Goal: Check status: Check status

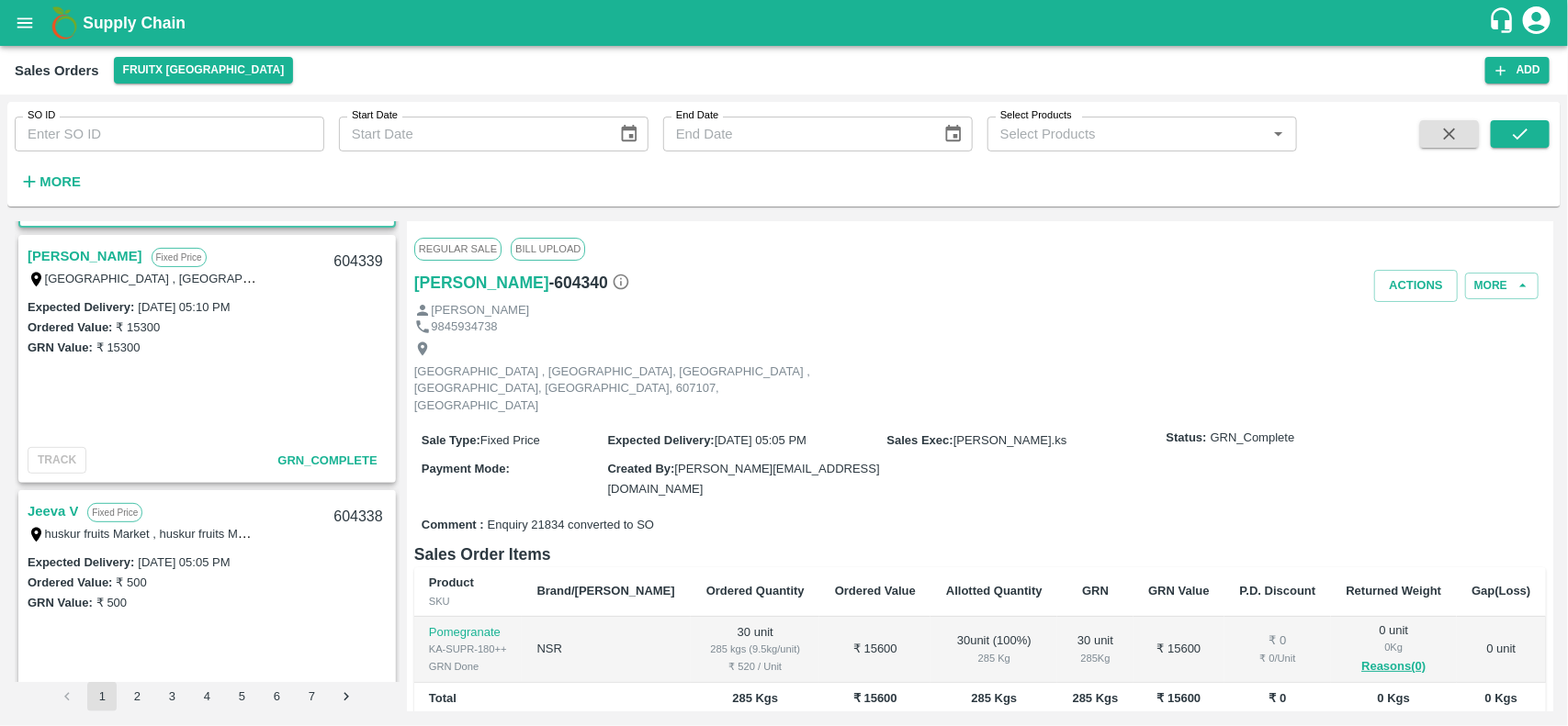
scroll to position [251, 0]
click at [71, 241] on link "[PERSON_NAME]" at bounding box center [85, 251] width 114 height 24
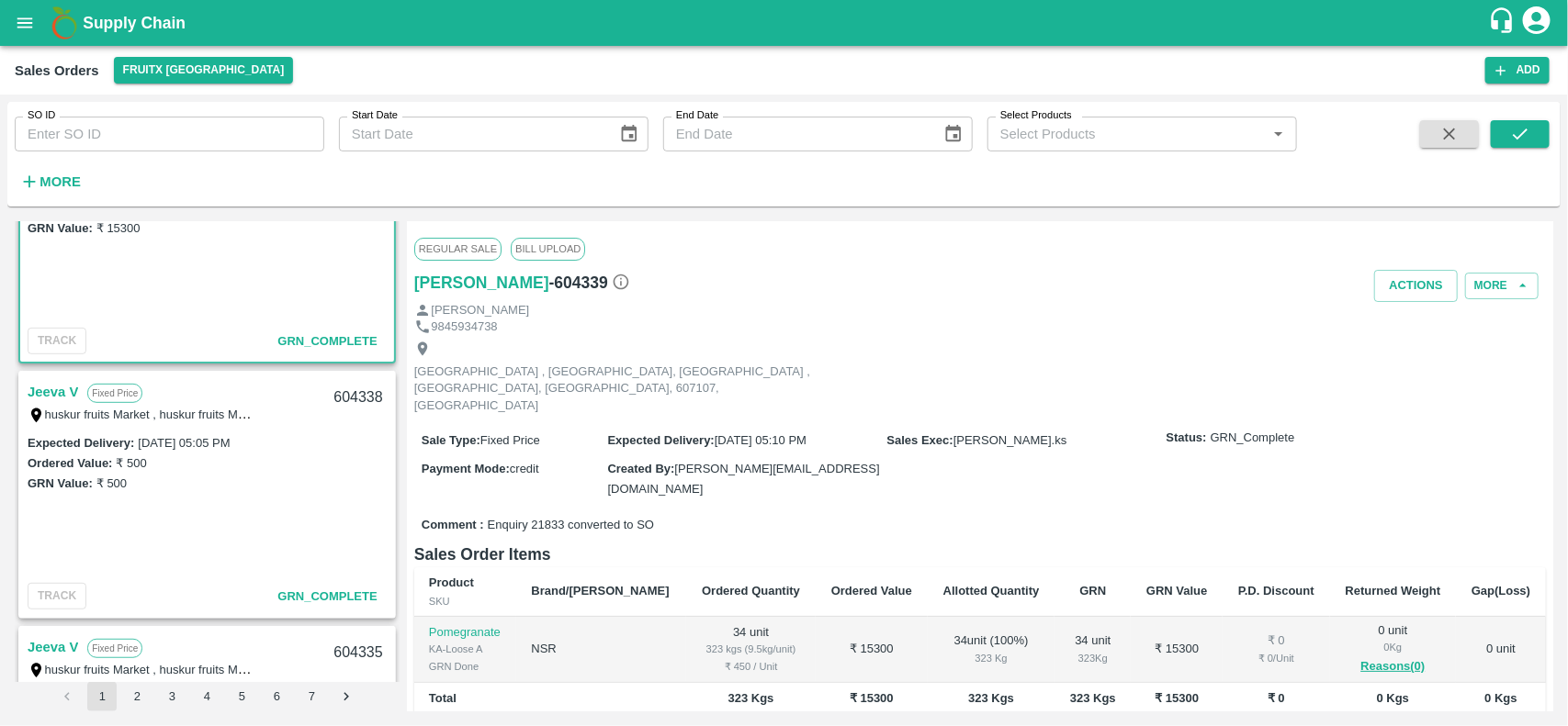
scroll to position [369, 0]
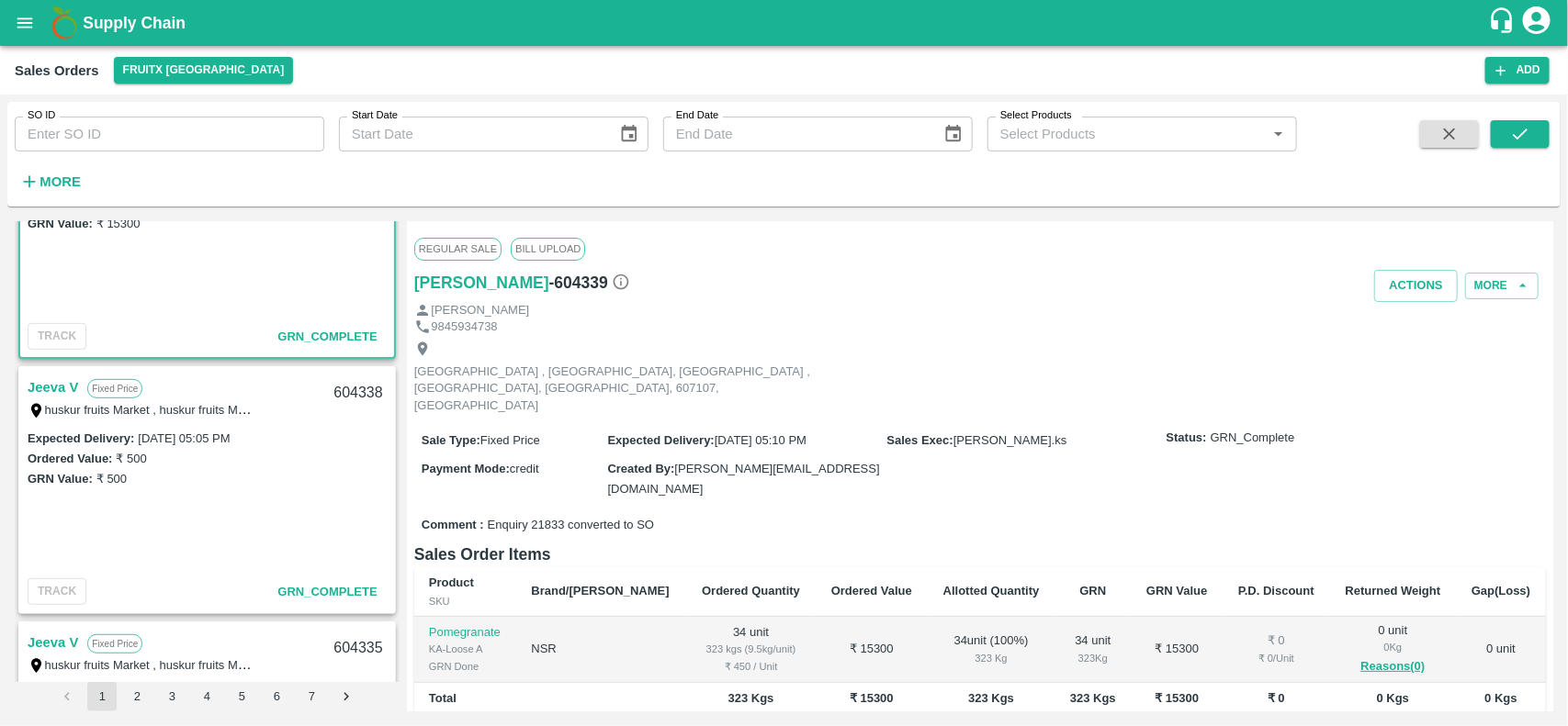
click at [55, 385] on link "Jeeva V" at bounding box center [53, 387] width 51 height 24
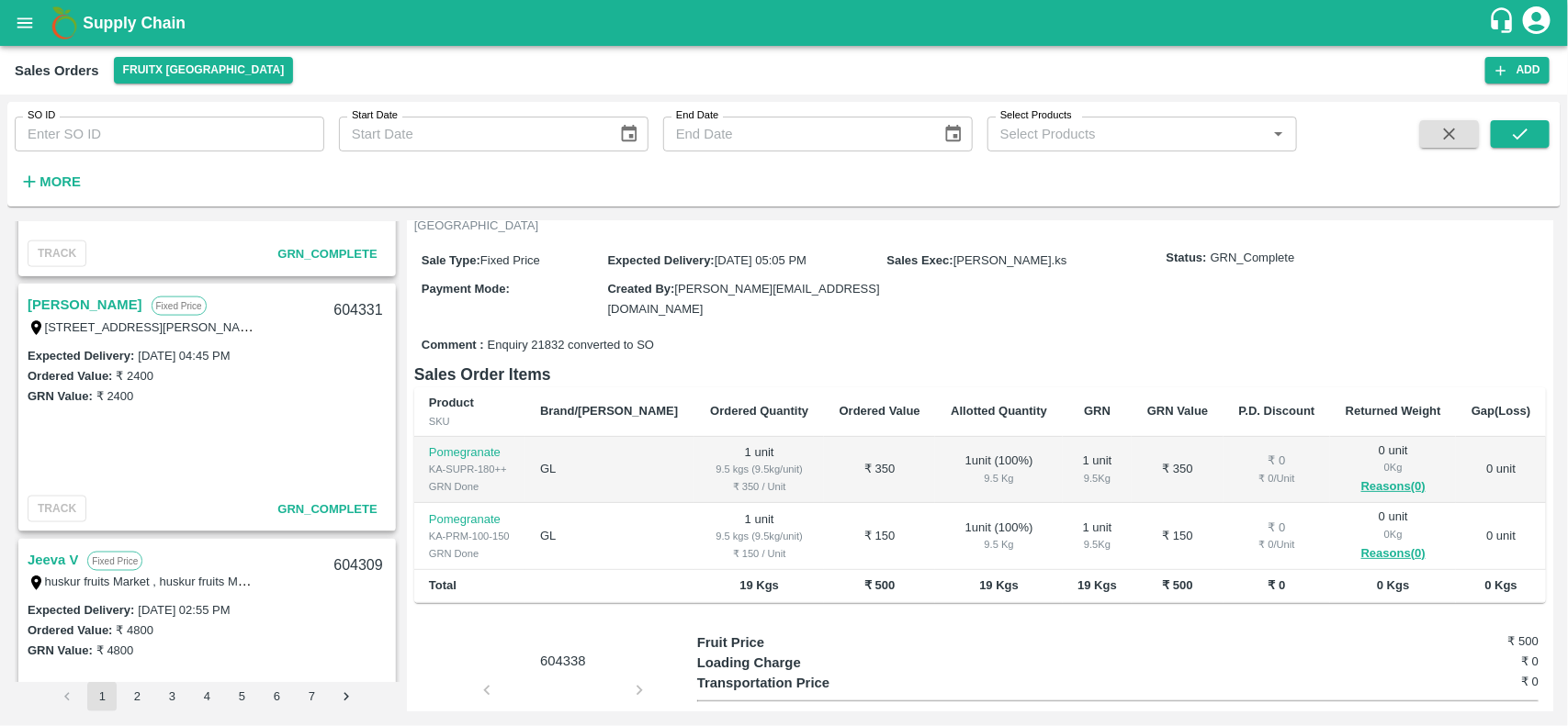
scroll to position [1218, 0]
click at [61, 299] on link "[PERSON_NAME]" at bounding box center [85, 303] width 114 height 24
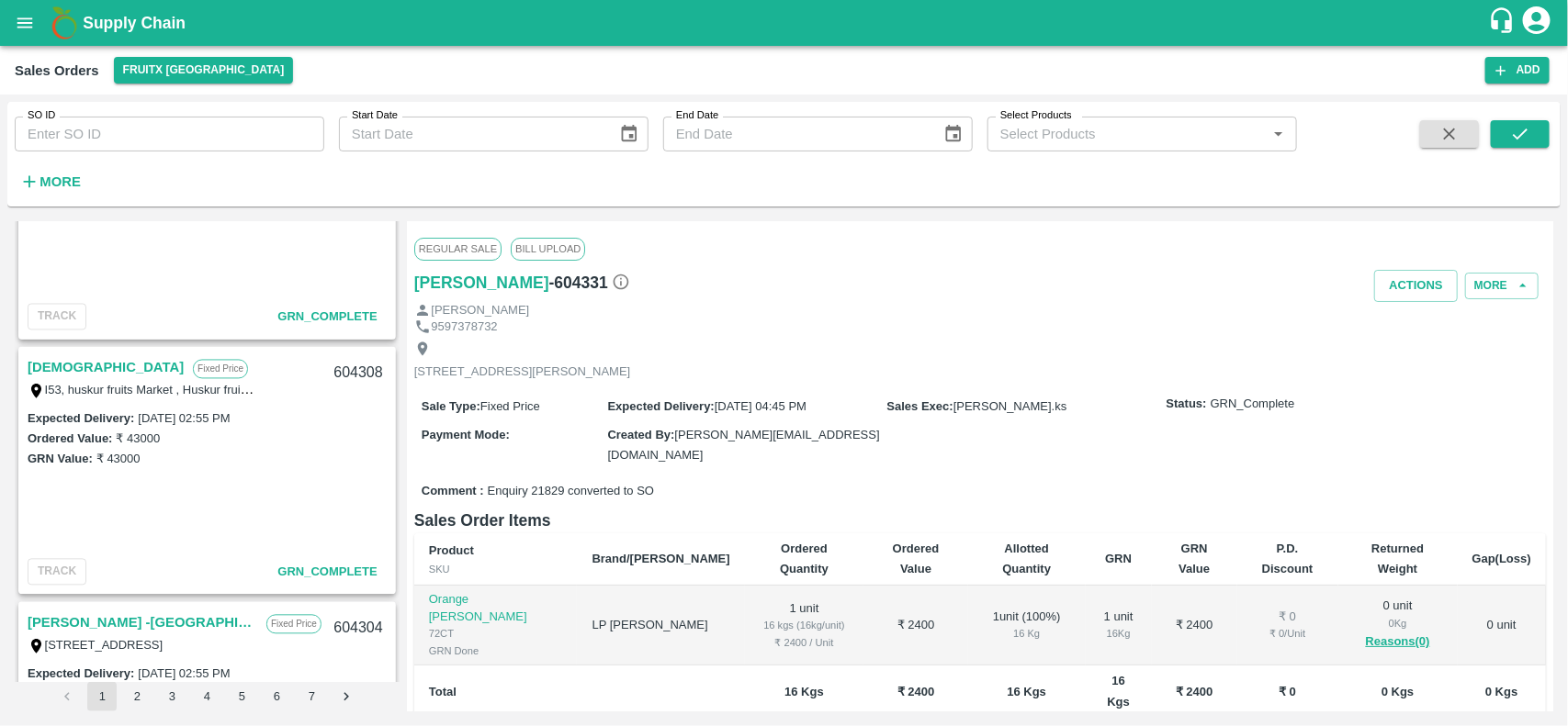
scroll to position [1666, 0]
click at [51, 359] on link "[DEMOGRAPHIC_DATA]" at bounding box center [106, 366] width 156 height 24
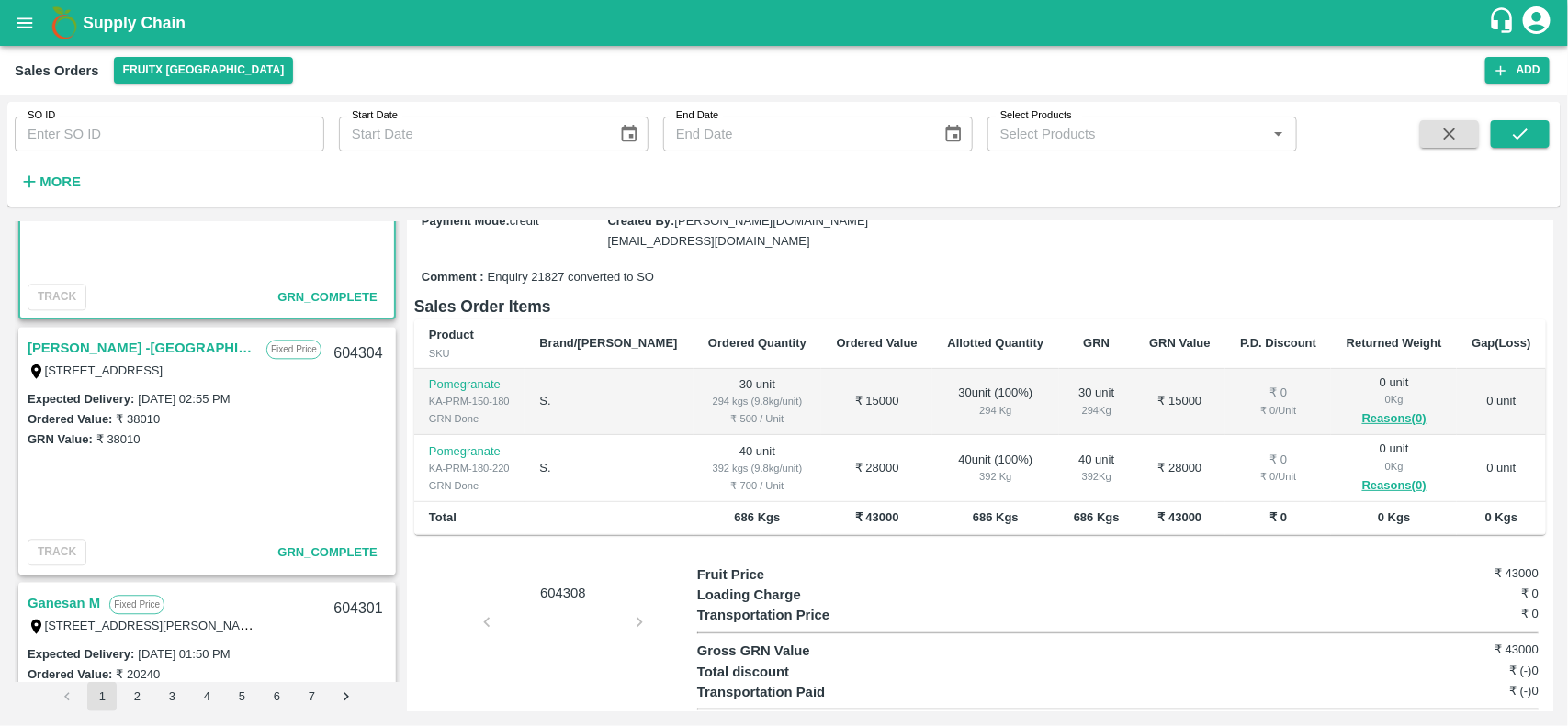
scroll to position [1942, 0]
click at [124, 346] on link "[PERSON_NAME] -[GEOGRAPHIC_DATA]" at bounding box center [142, 346] width 230 height 24
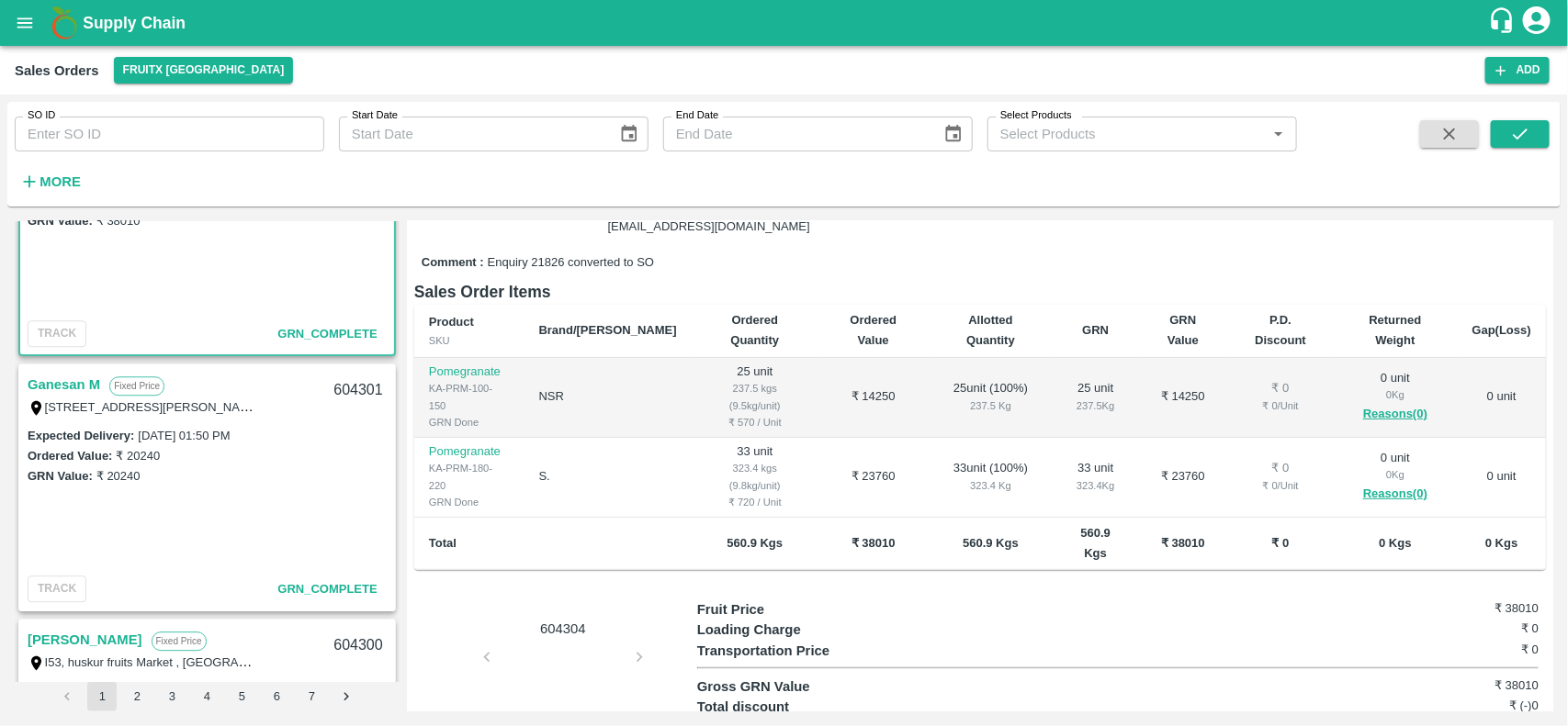
scroll to position [2159, 0]
click at [71, 372] on link "Ganesan M" at bounding box center [64, 383] width 73 height 24
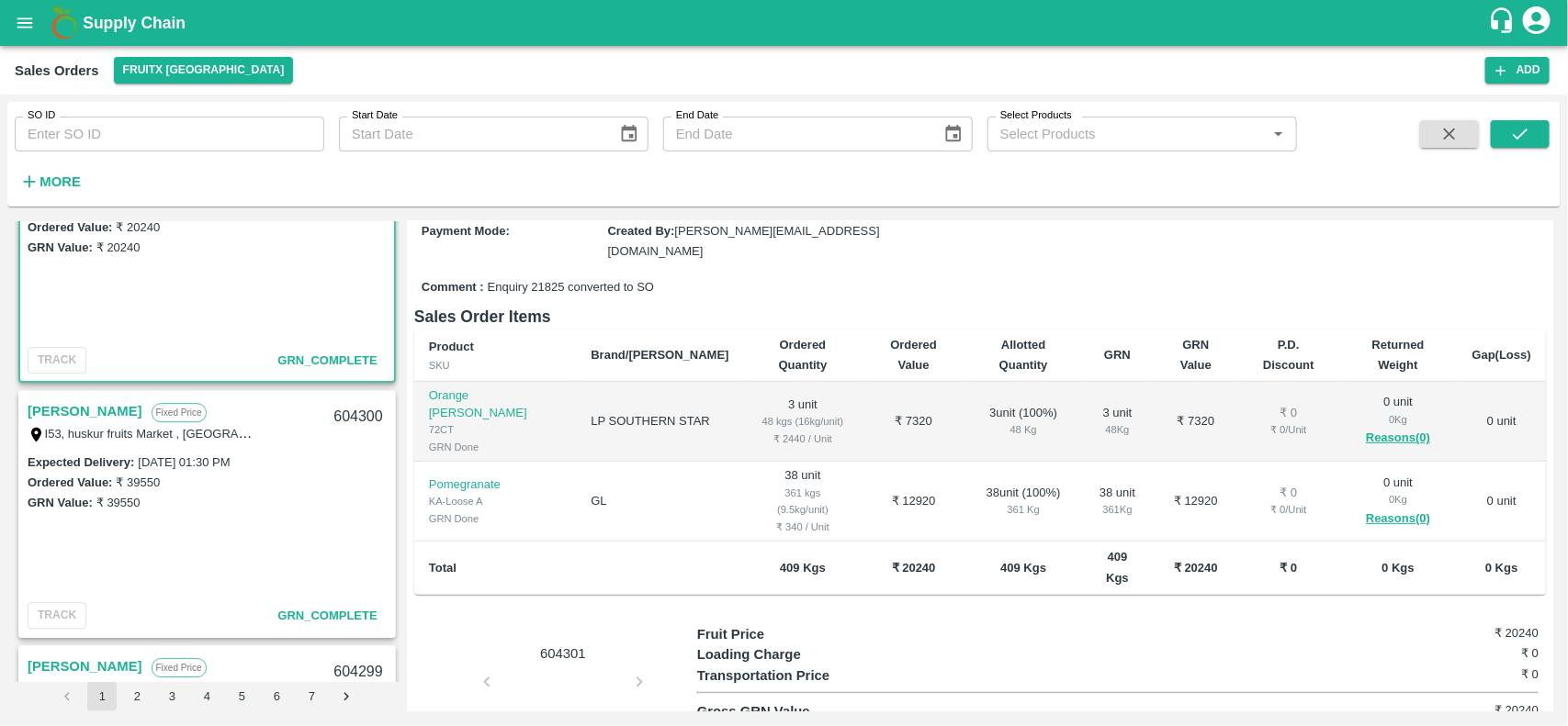
scroll to position [2388, 0]
click at [87, 406] on link "[PERSON_NAME]" at bounding box center [85, 409] width 114 height 24
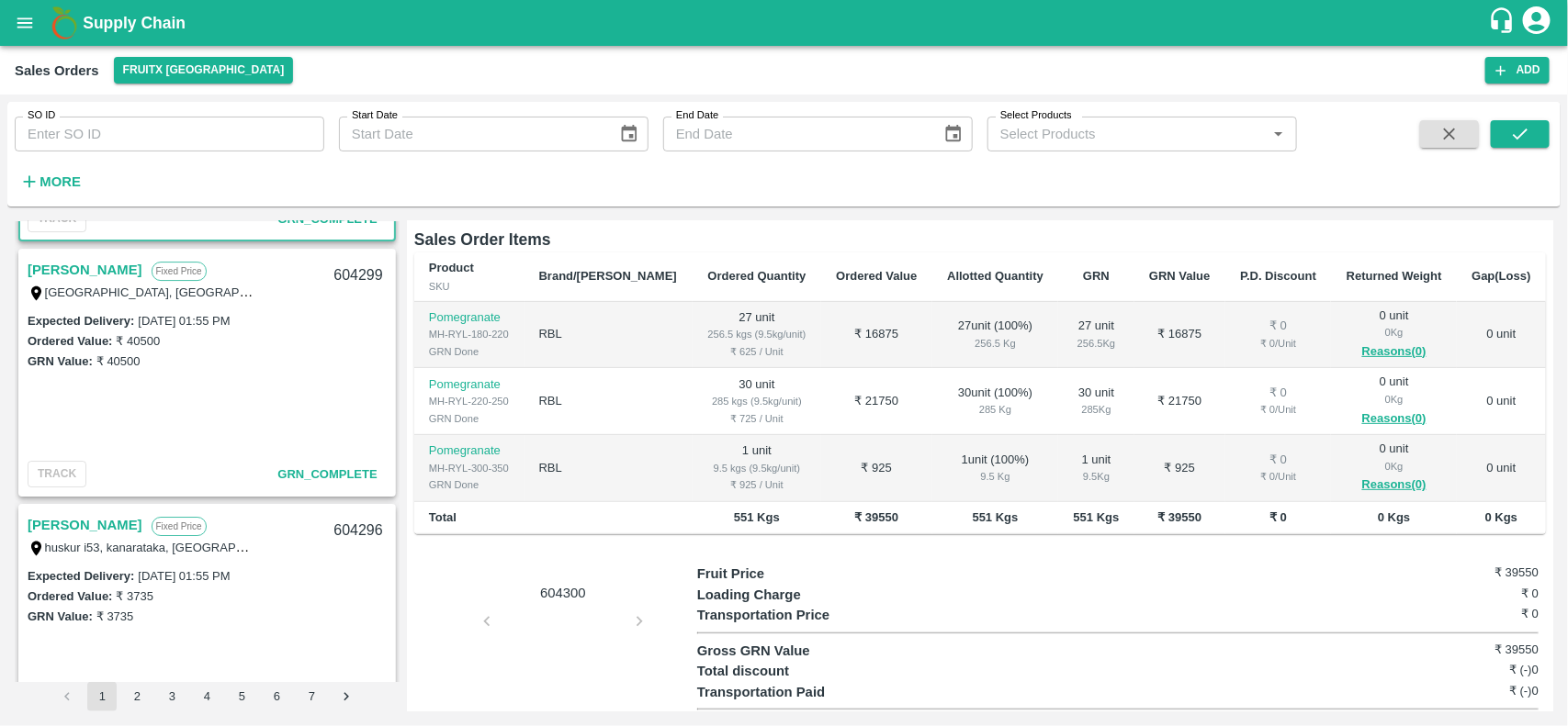
scroll to position [2784, 0]
click at [126, 277] on link "[PERSON_NAME]" at bounding box center [85, 269] width 114 height 24
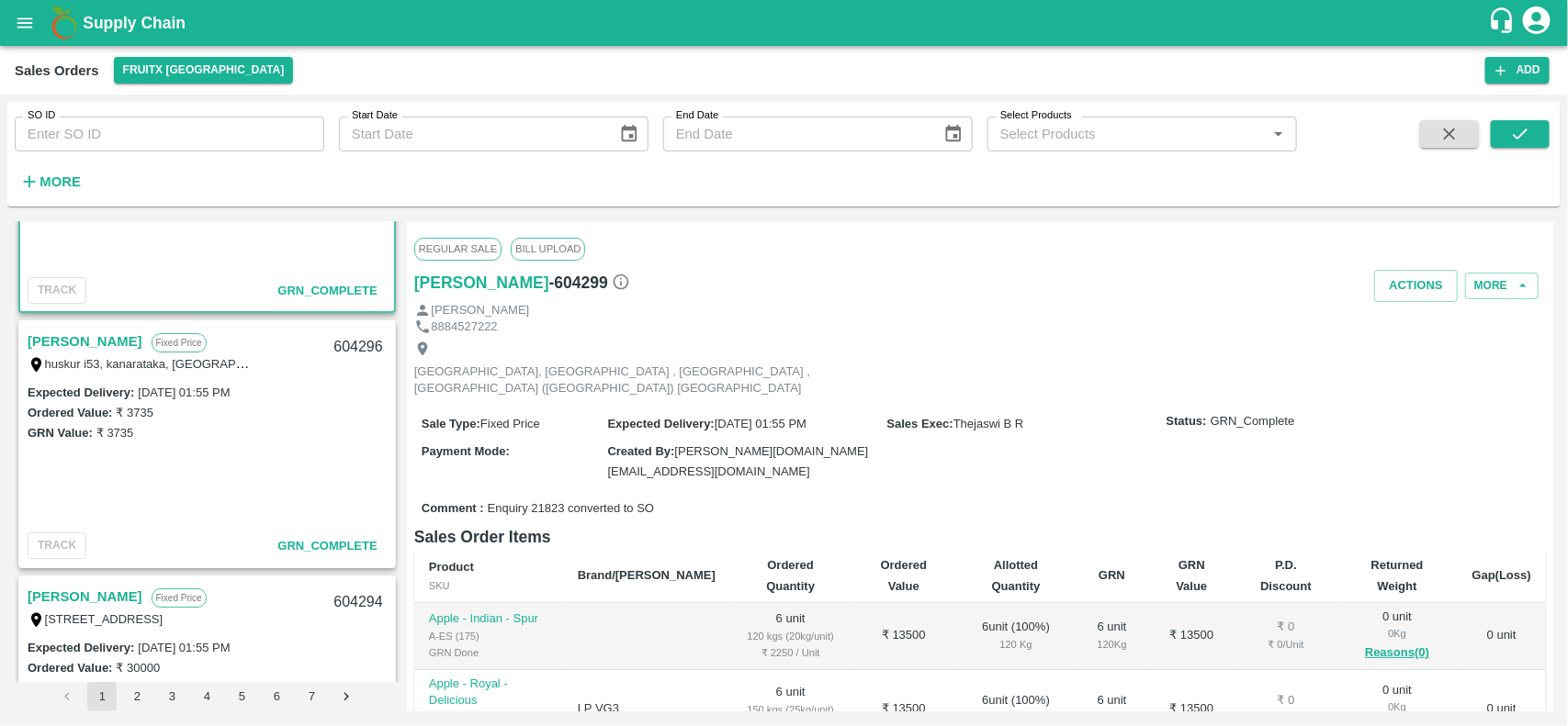
scroll to position [2967, 0]
click at [80, 337] on link "[PERSON_NAME]" at bounding box center [85, 340] width 114 height 24
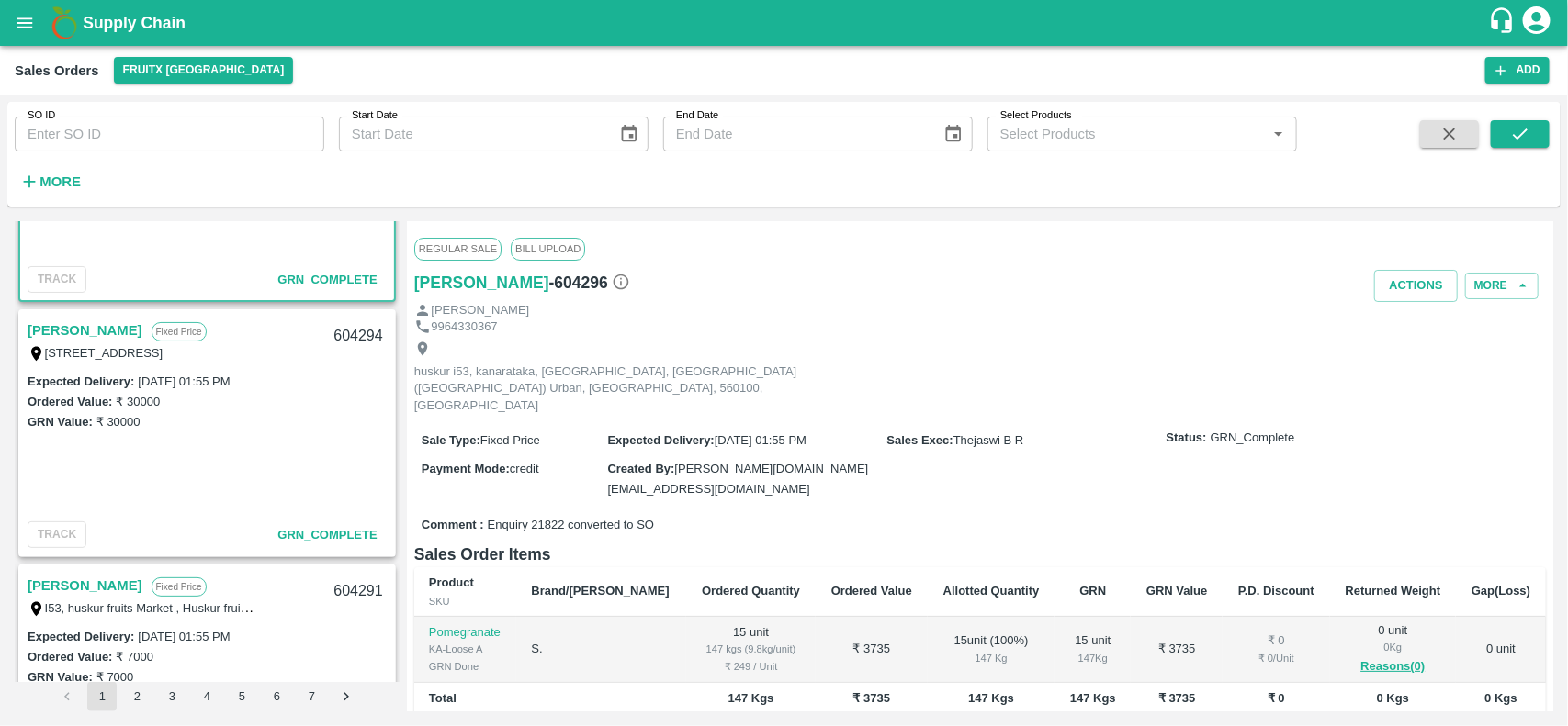
scroll to position [3233, 0]
click at [46, 323] on link "[PERSON_NAME]" at bounding box center [85, 329] width 114 height 24
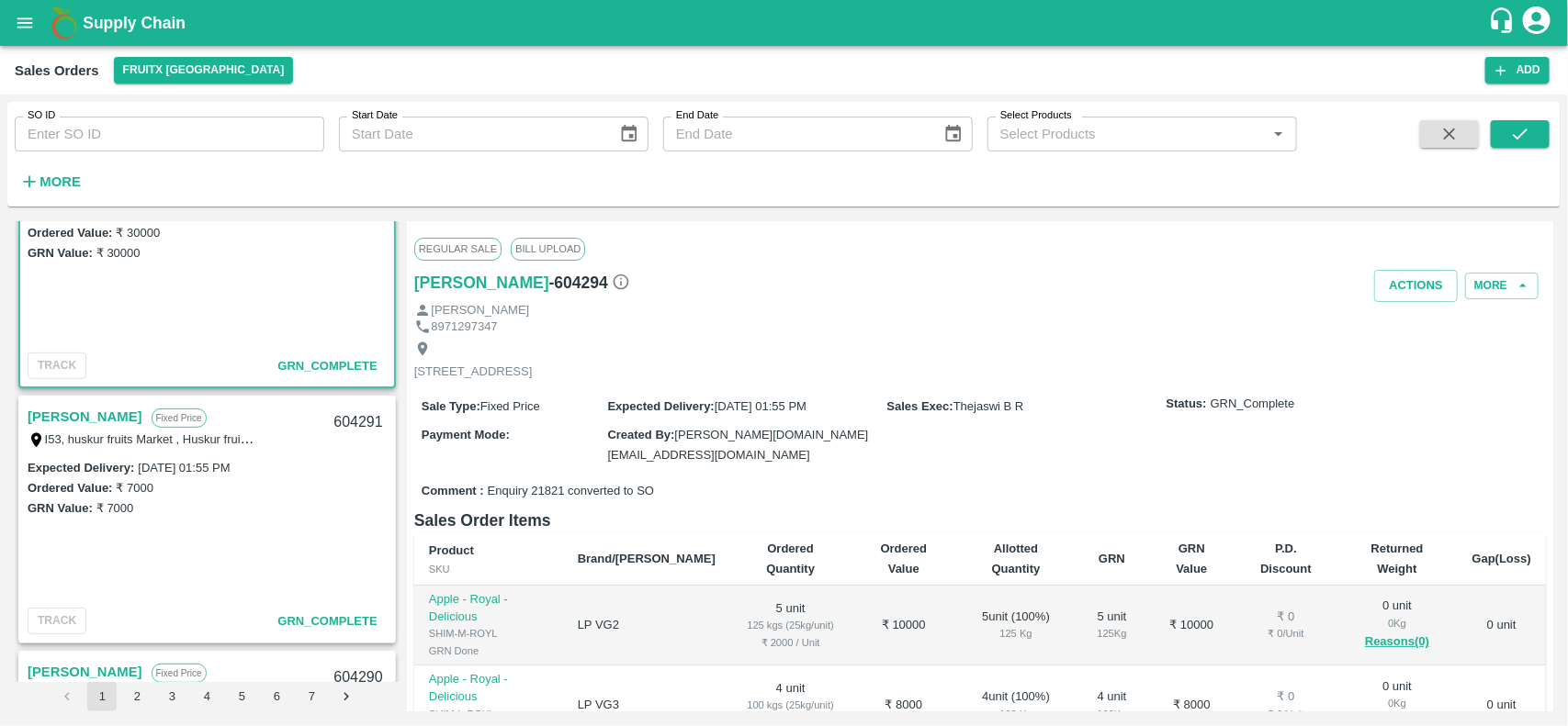
scroll to position [3402, 0]
click at [78, 404] on link "[PERSON_NAME]" at bounding box center [85, 416] width 114 height 24
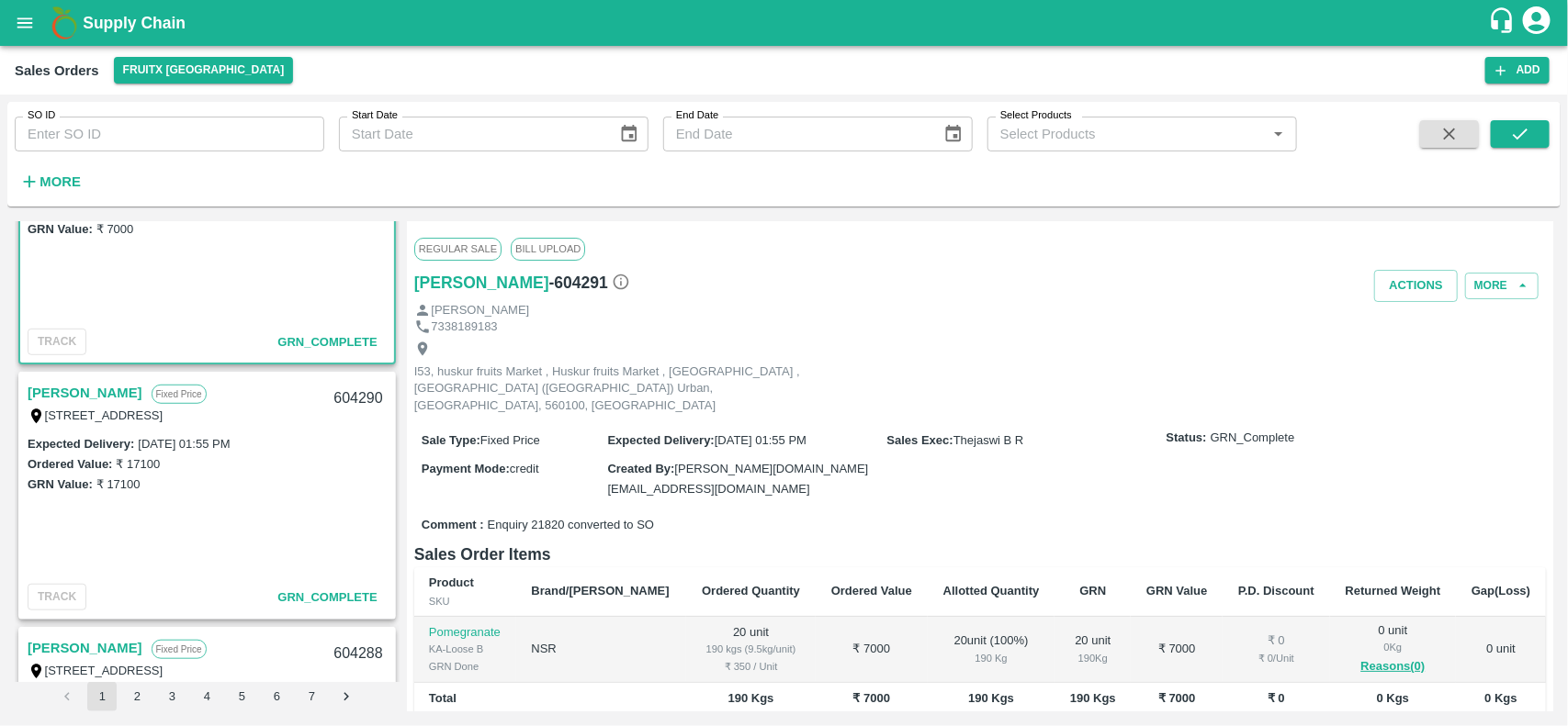
scroll to position [3682, 0]
click at [65, 391] on link "[PERSON_NAME]" at bounding box center [85, 392] width 114 height 24
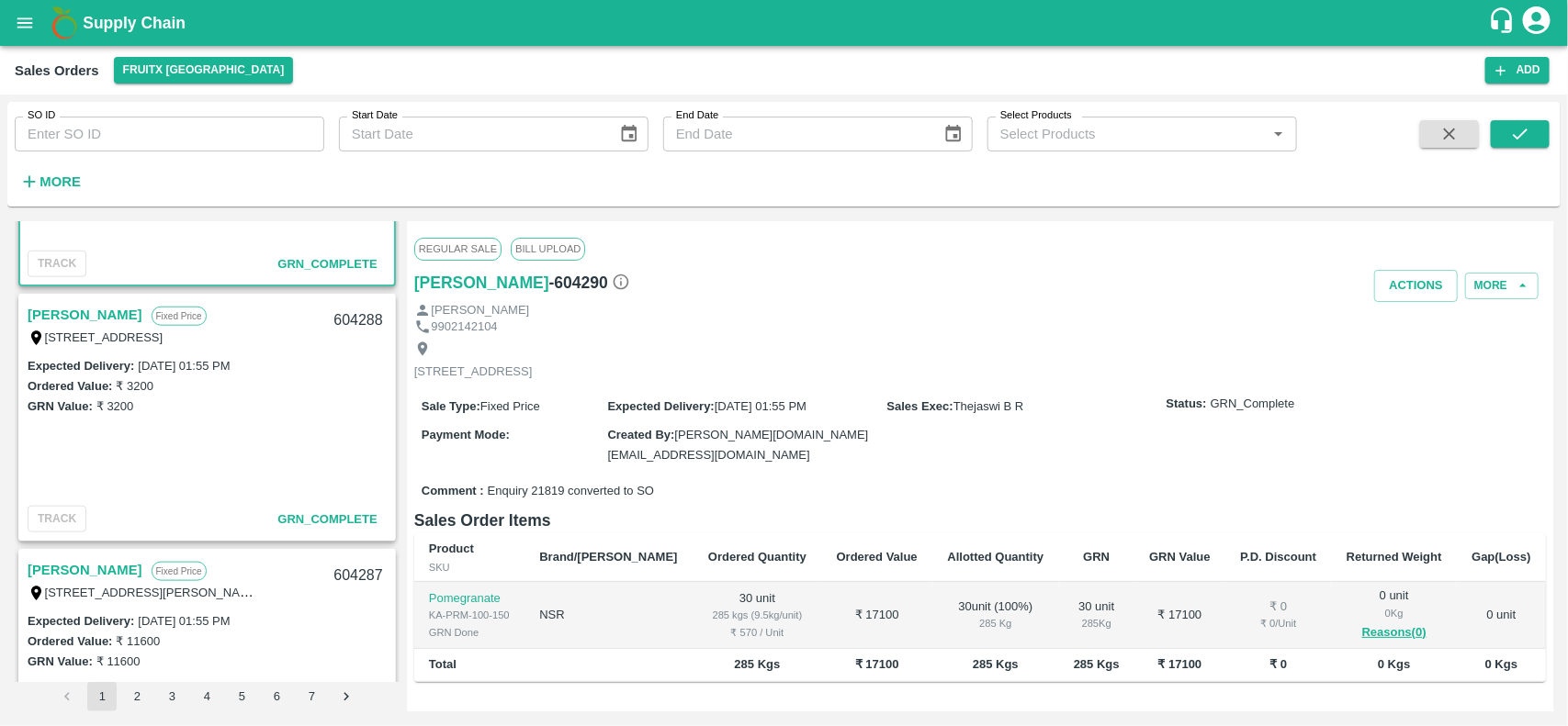
scroll to position [4016, 0]
click at [37, 312] on link "[PERSON_NAME]" at bounding box center [85, 313] width 114 height 24
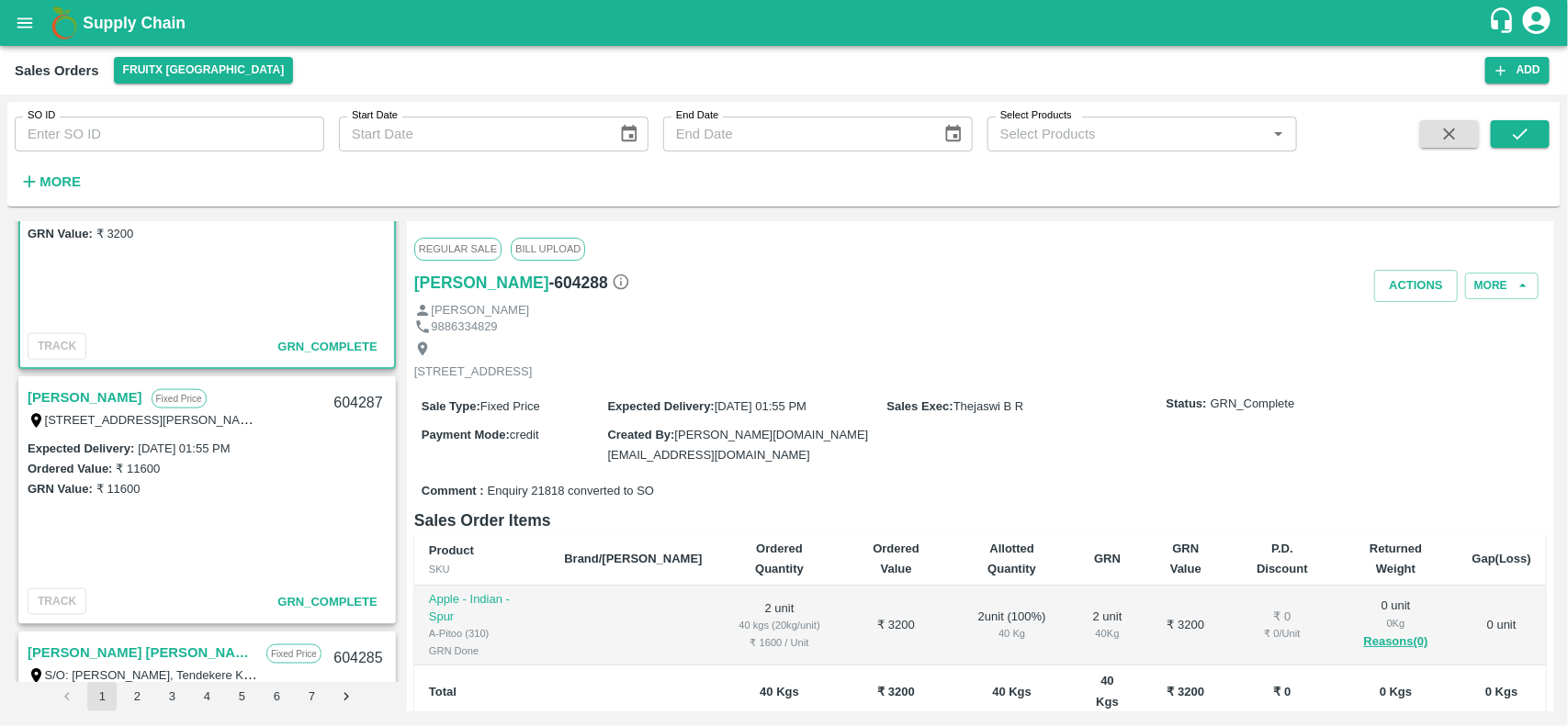
scroll to position [4190, 0]
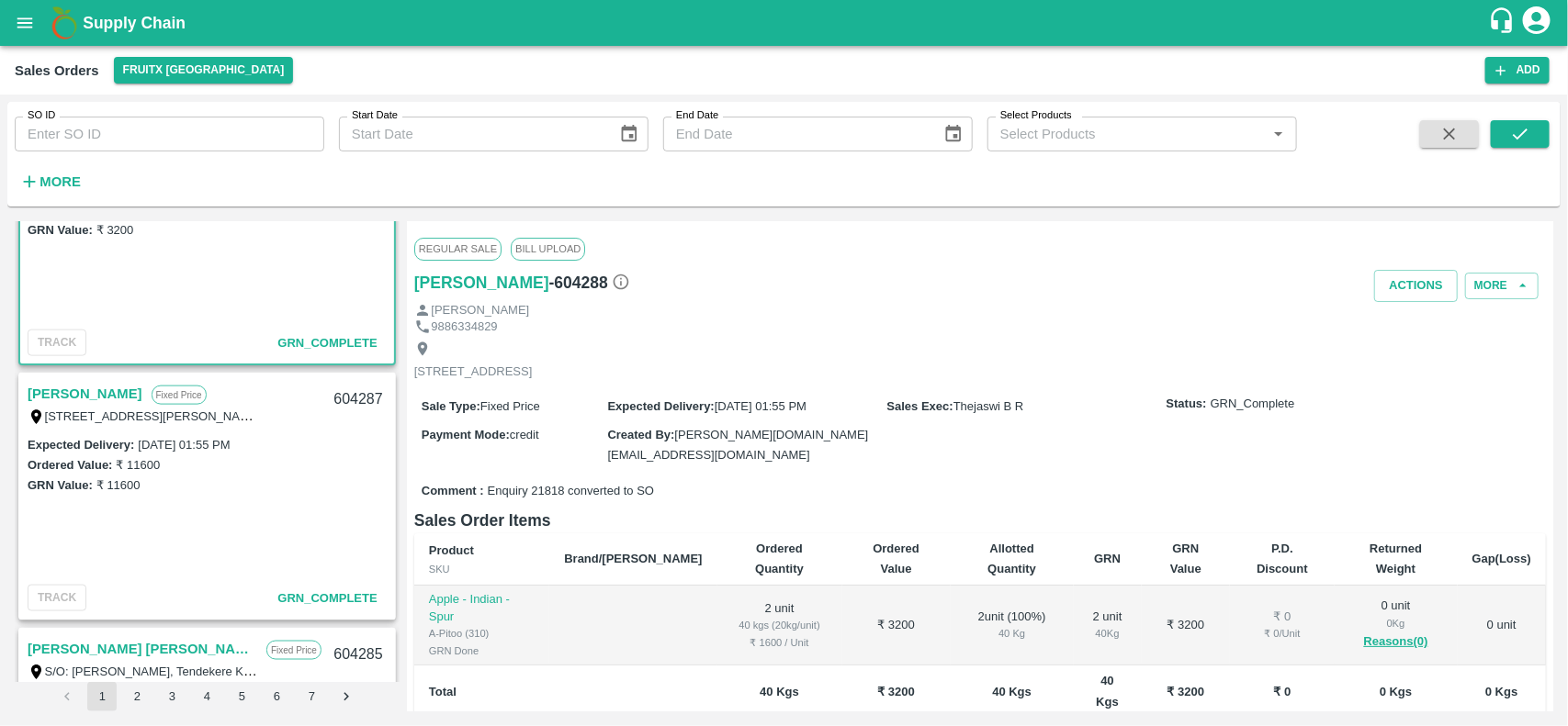
click at [83, 390] on link "[PERSON_NAME]" at bounding box center [85, 394] width 114 height 24
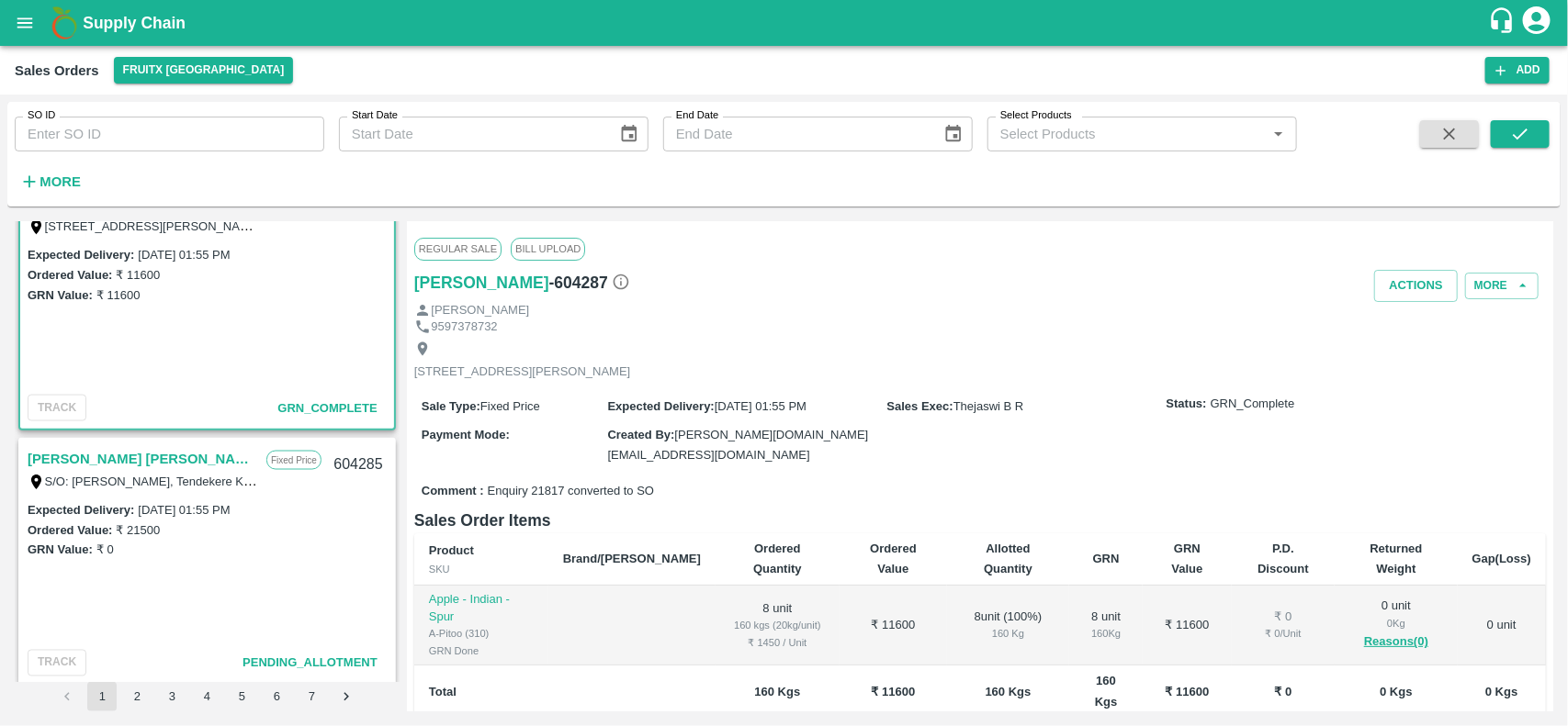
scroll to position [4381, 0]
click at [97, 452] on link "[PERSON_NAME] [PERSON_NAME]" at bounding box center [142, 458] width 230 height 24
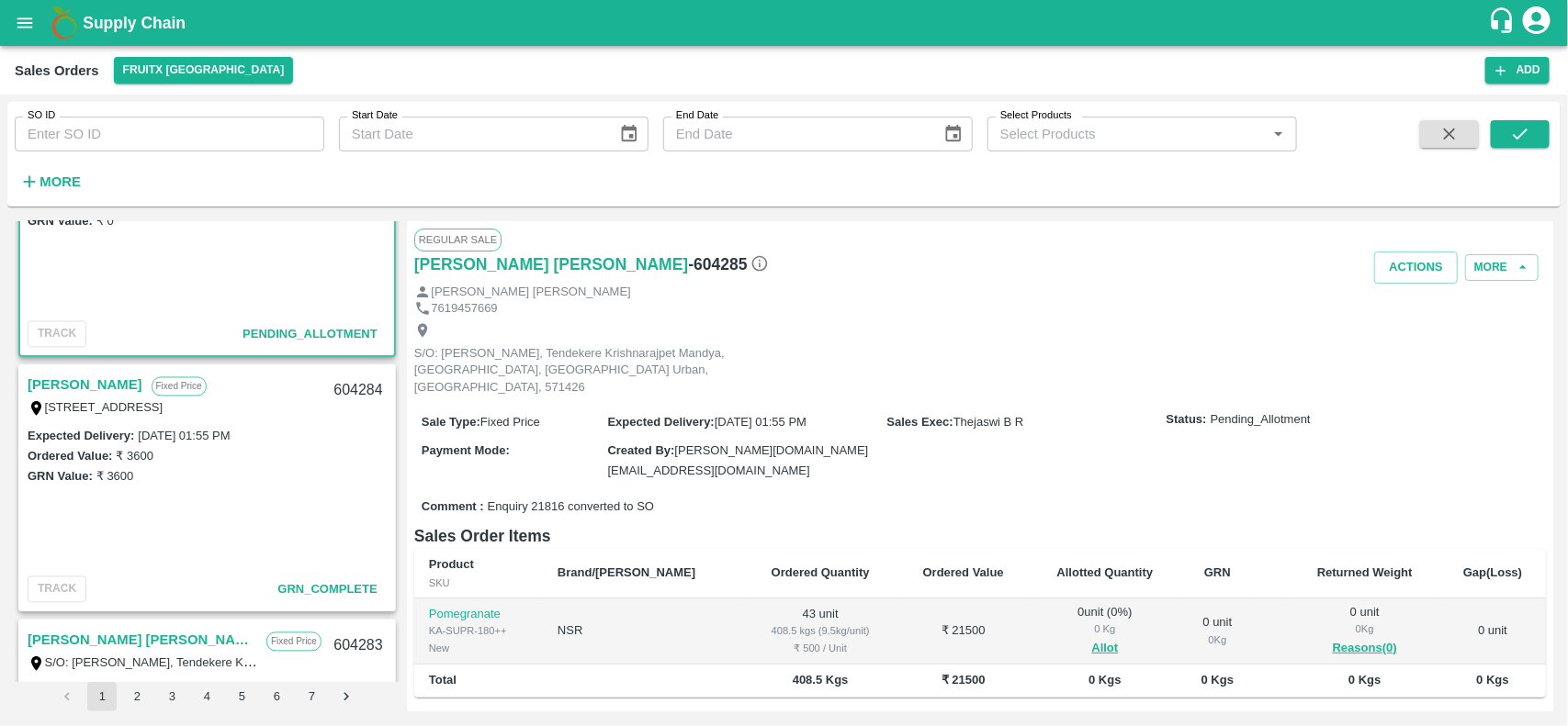
scroll to position [4709, 0]
click at [52, 382] on link "[PERSON_NAME]" at bounding box center [85, 384] width 114 height 24
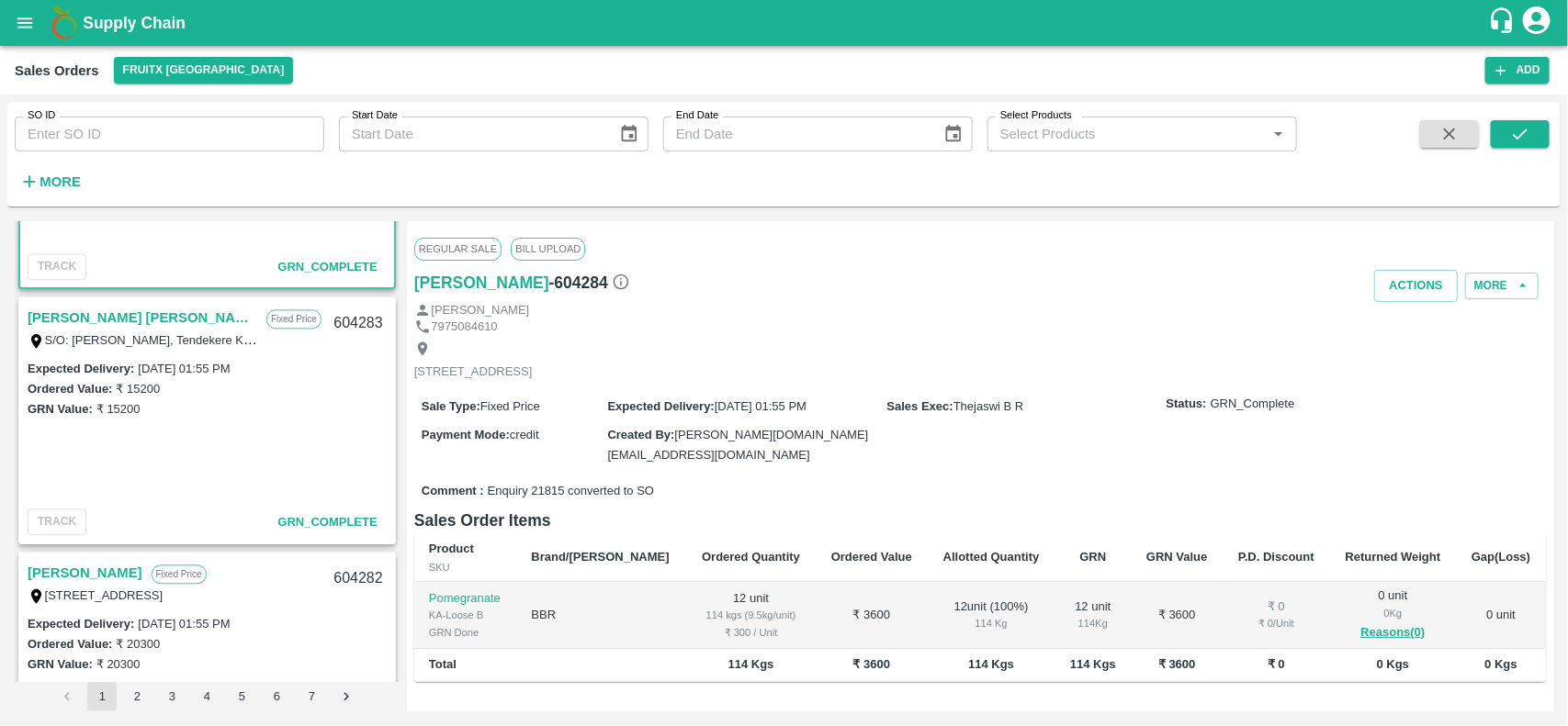
scroll to position [5033, 0]
click at [98, 318] on link "[PERSON_NAME] [PERSON_NAME]" at bounding box center [142, 316] width 230 height 24
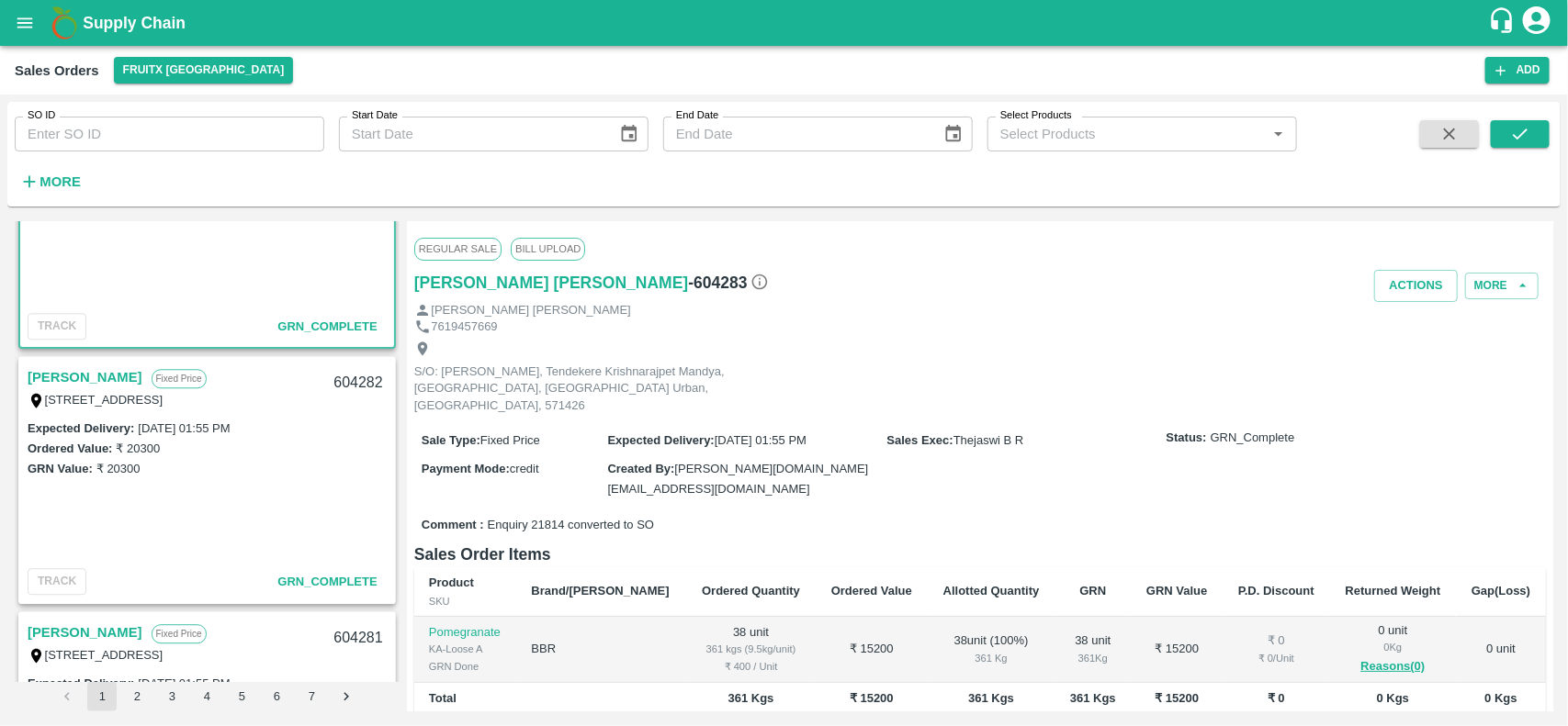
scroll to position [5228, 0]
click at [87, 368] on link "[PERSON_NAME]" at bounding box center [85, 375] width 114 height 24
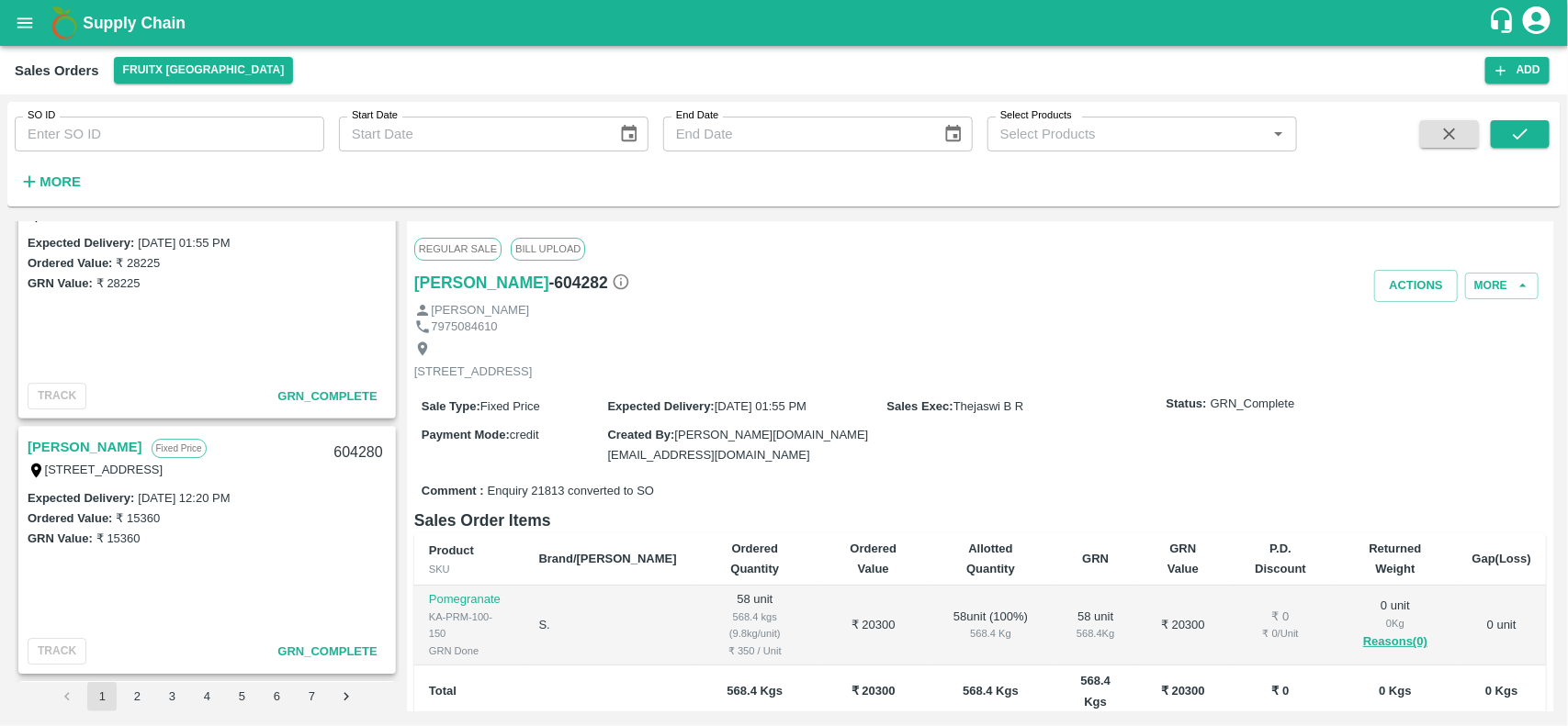
scroll to position [5671, 0]
click at [85, 434] on link "[PERSON_NAME]" at bounding box center [85, 444] width 114 height 24
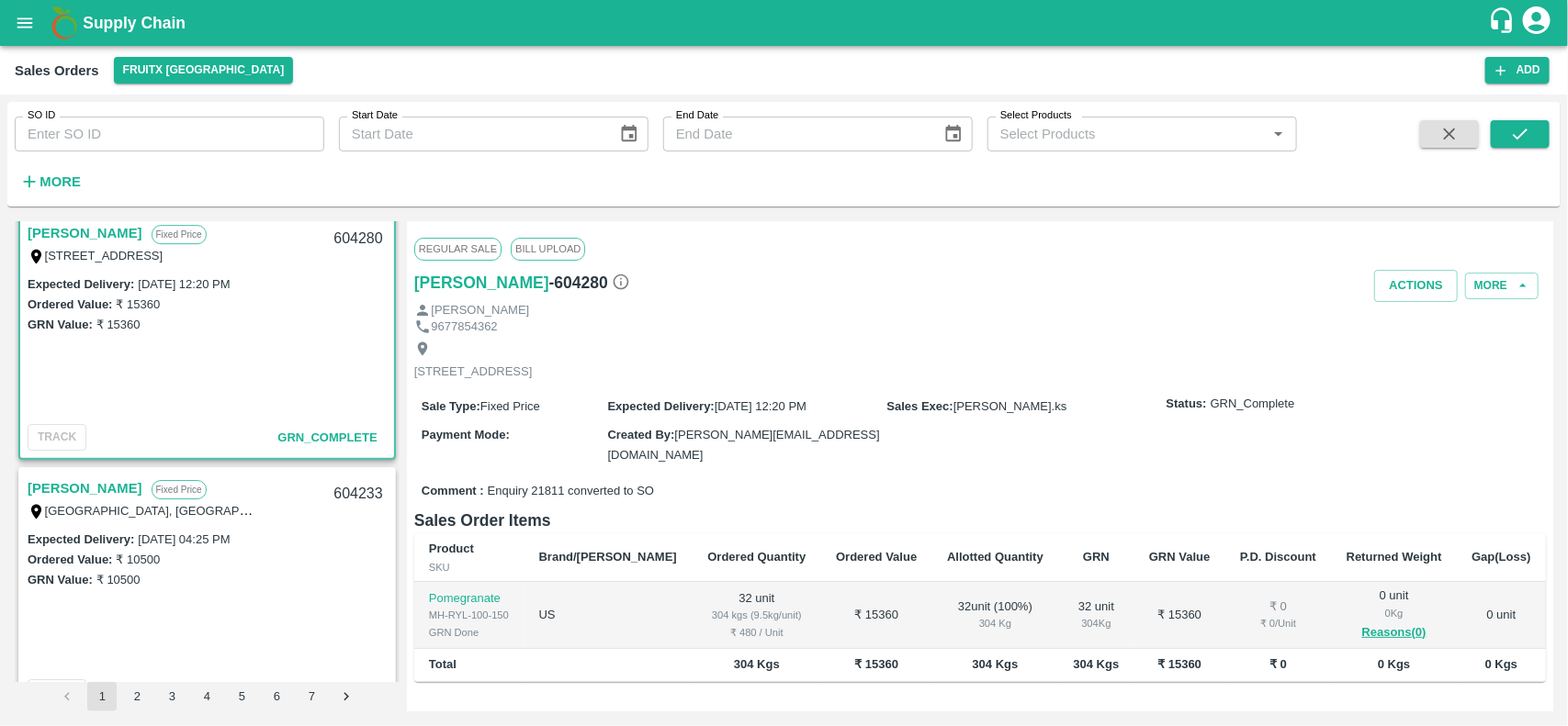
scroll to position [5917, 0]
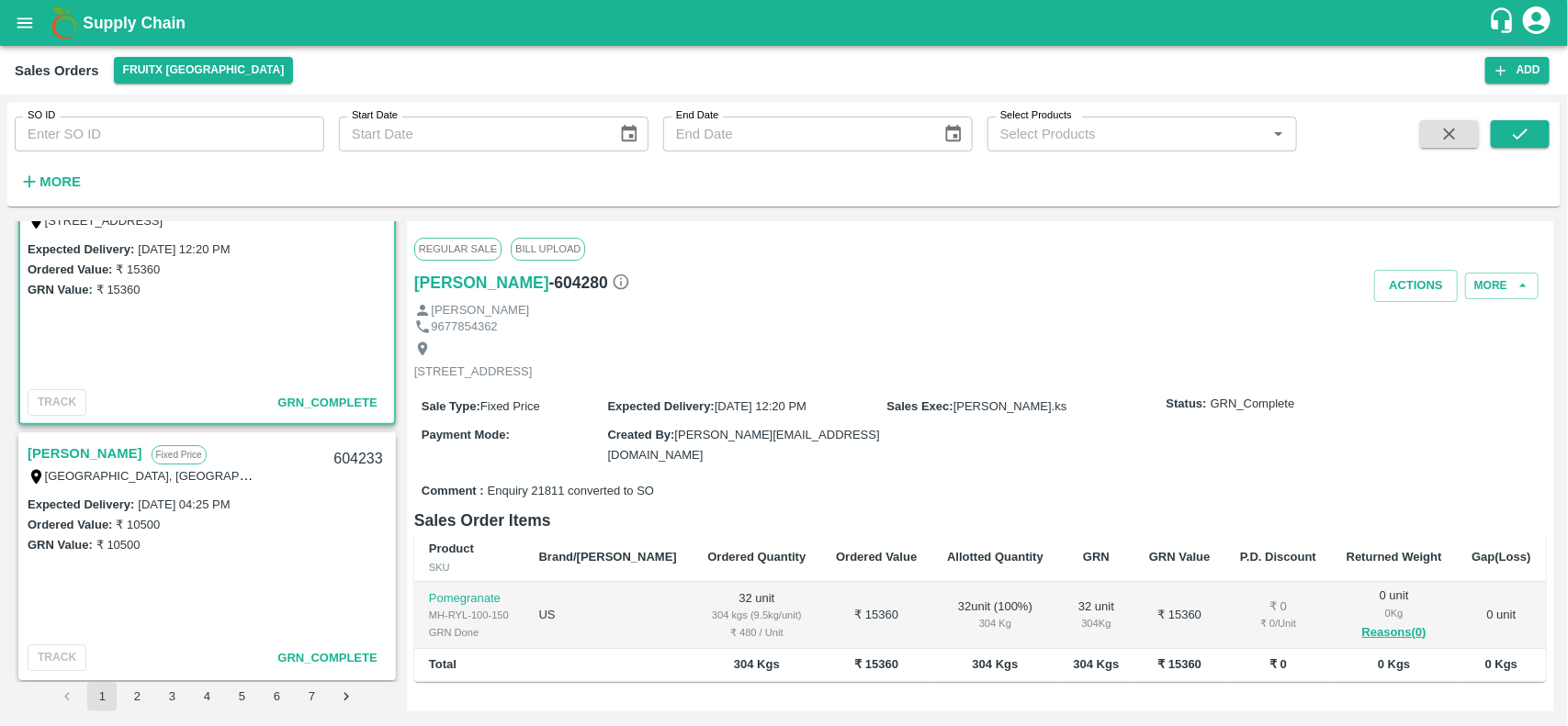
click at [48, 442] on link "[PERSON_NAME]" at bounding box center [85, 453] width 114 height 24
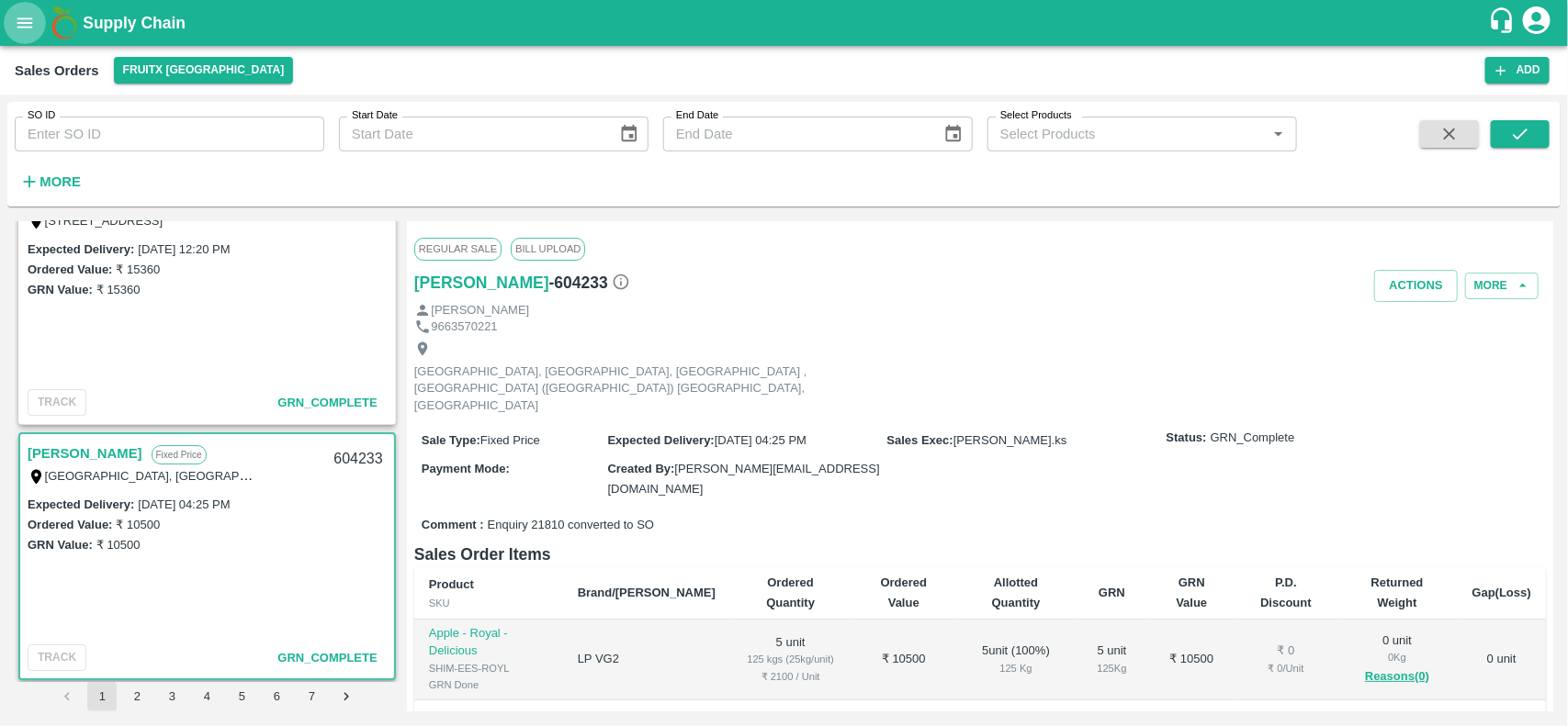
click at [24, 24] on icon "open drawer" at bounding box center [24, 22] width 20 height 20
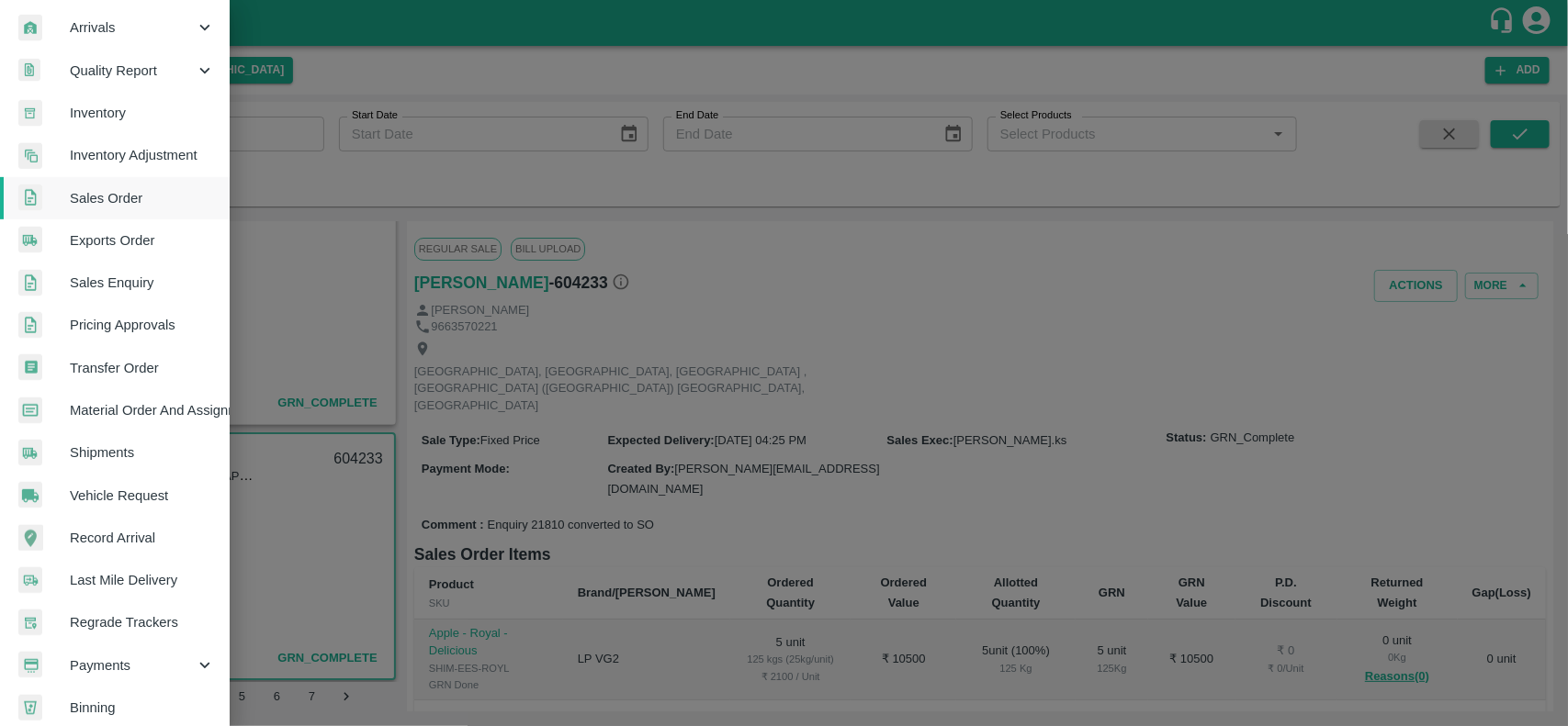
scroll to position [261, 0]
click at [127, 656] on span "Payments" at bounding box center [133, 664] width 125 height 20
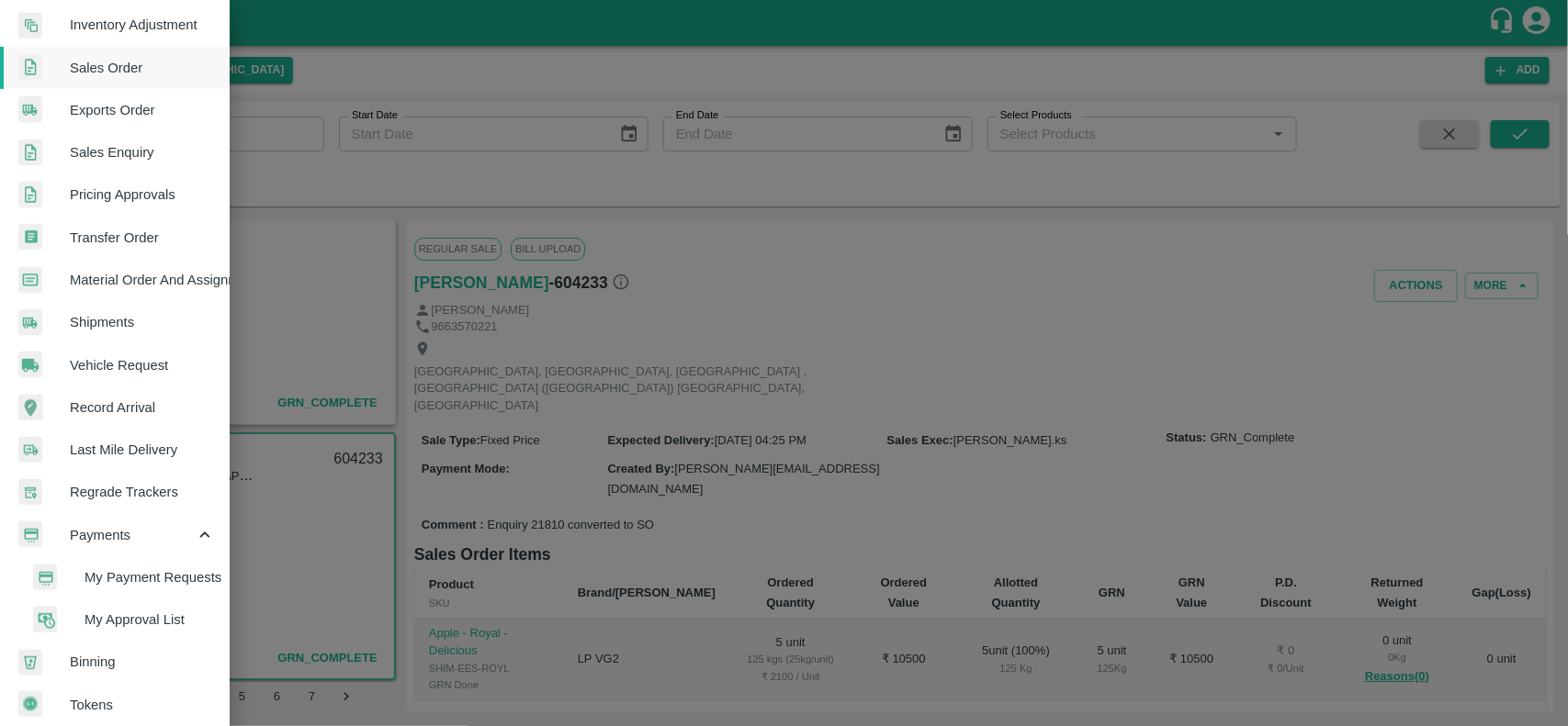
scroll to position [402, 0]
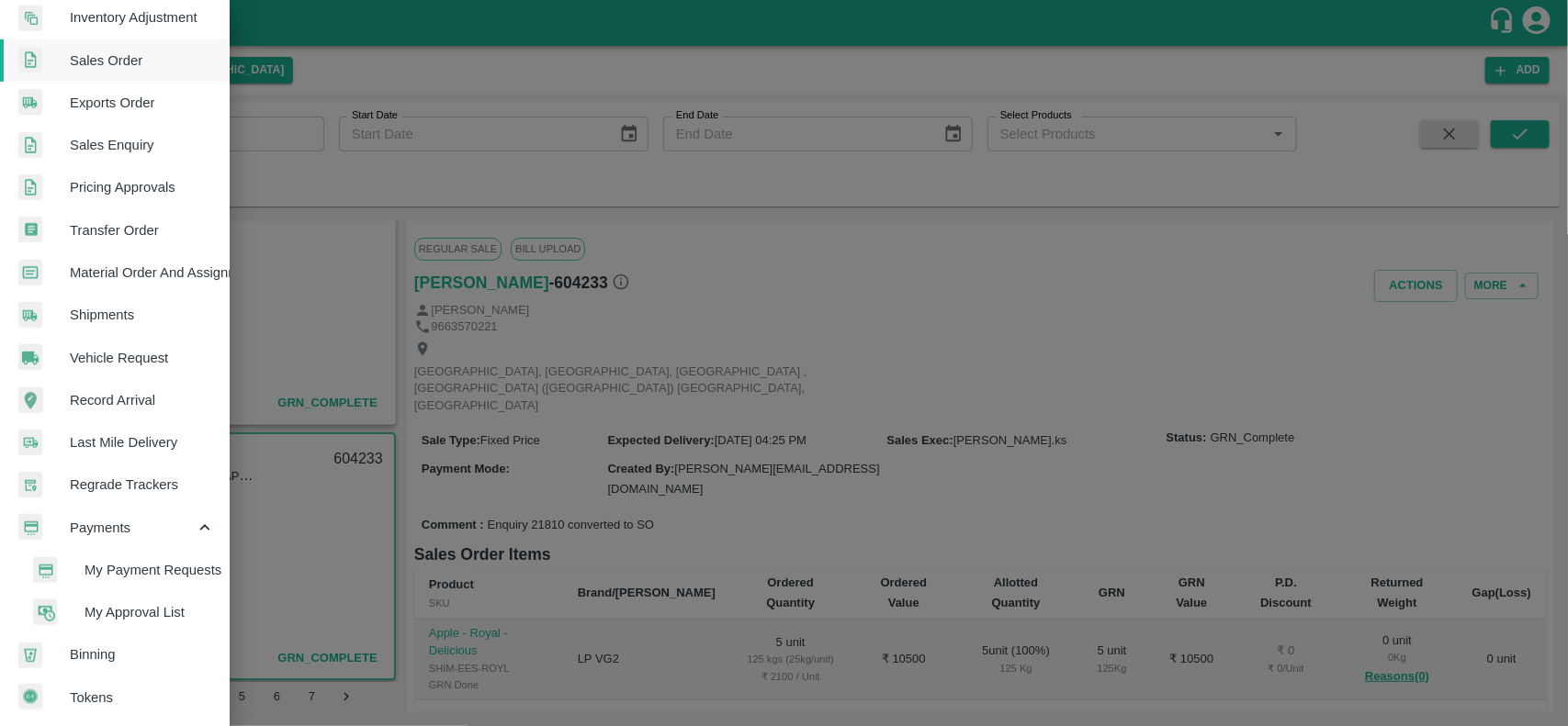
click at [121, 602] on span "My Approval List" at bounding box center [150, 612] width 131 height 20
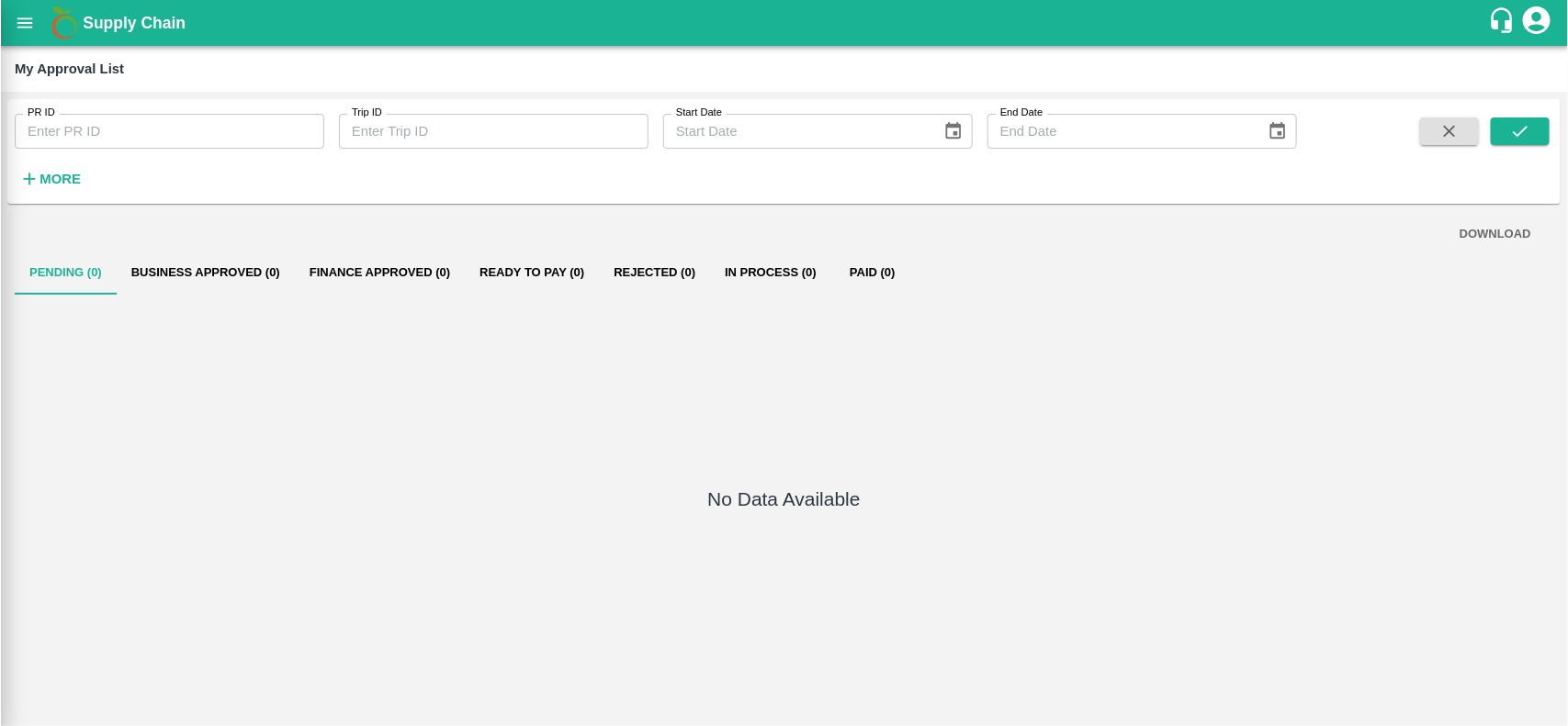
scroll to position [396, 0]
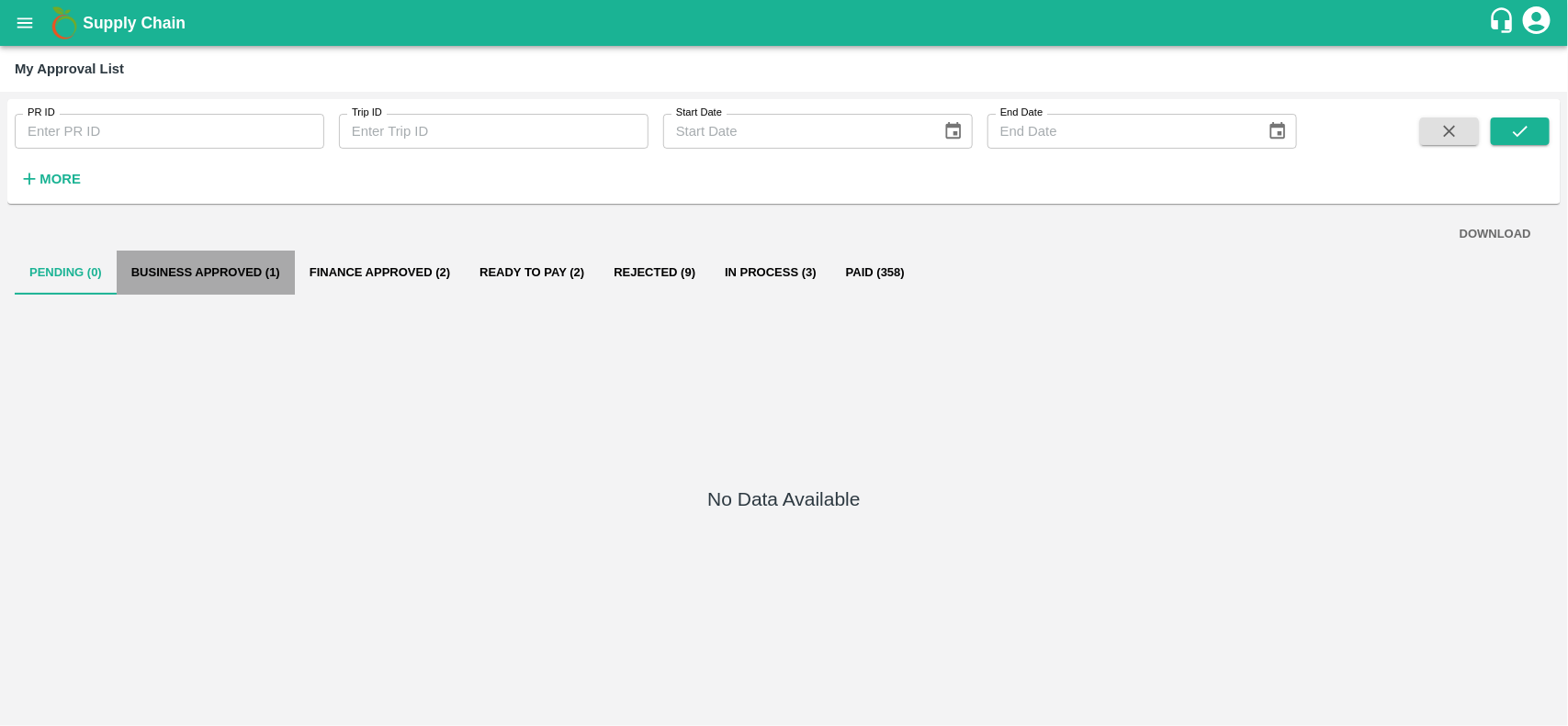
click at [189, 259] on button "Business Approved (1)" at bounding box center [205, 273] width 178 height 44
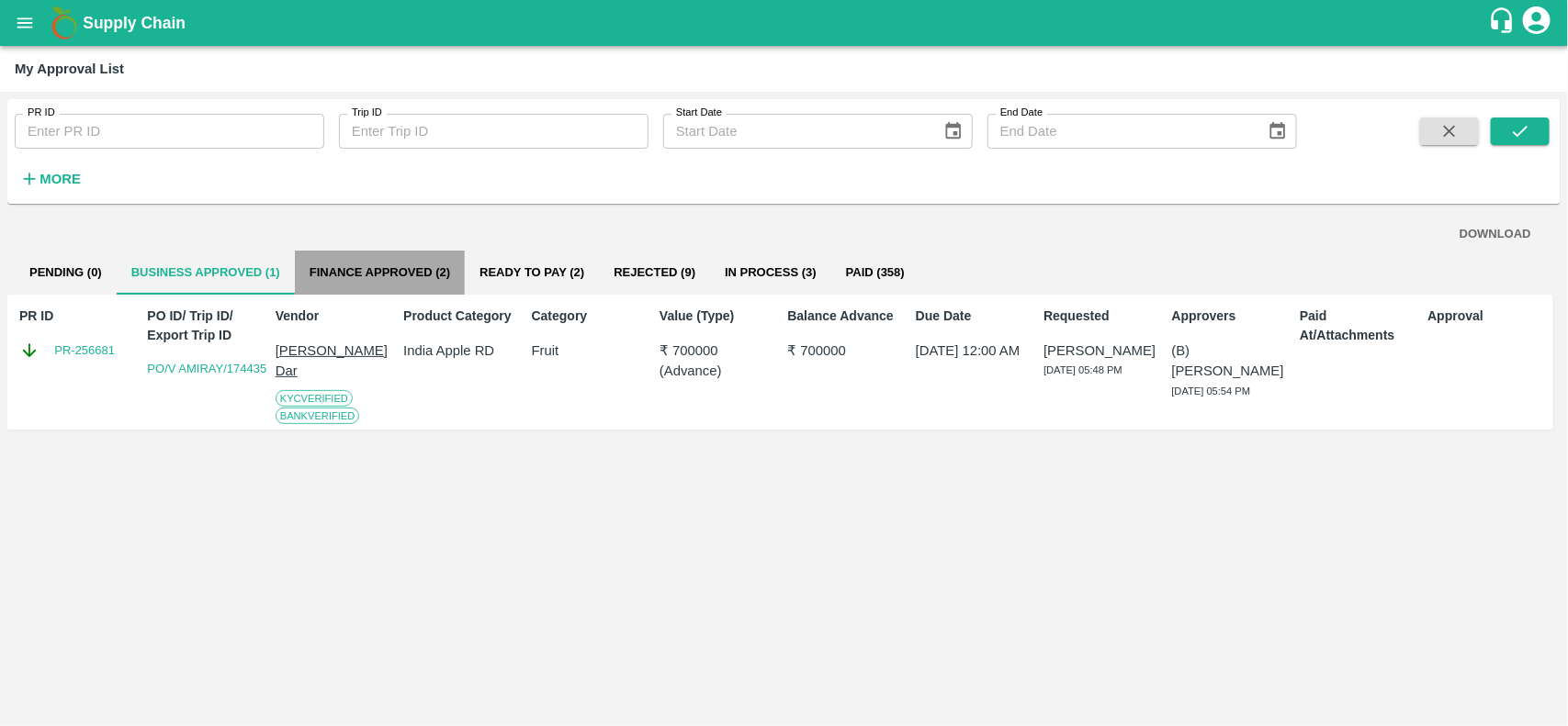
click at [372, 261] on button "Finance Approved (2)" at bounding box center [380, 273] width 170 height 44
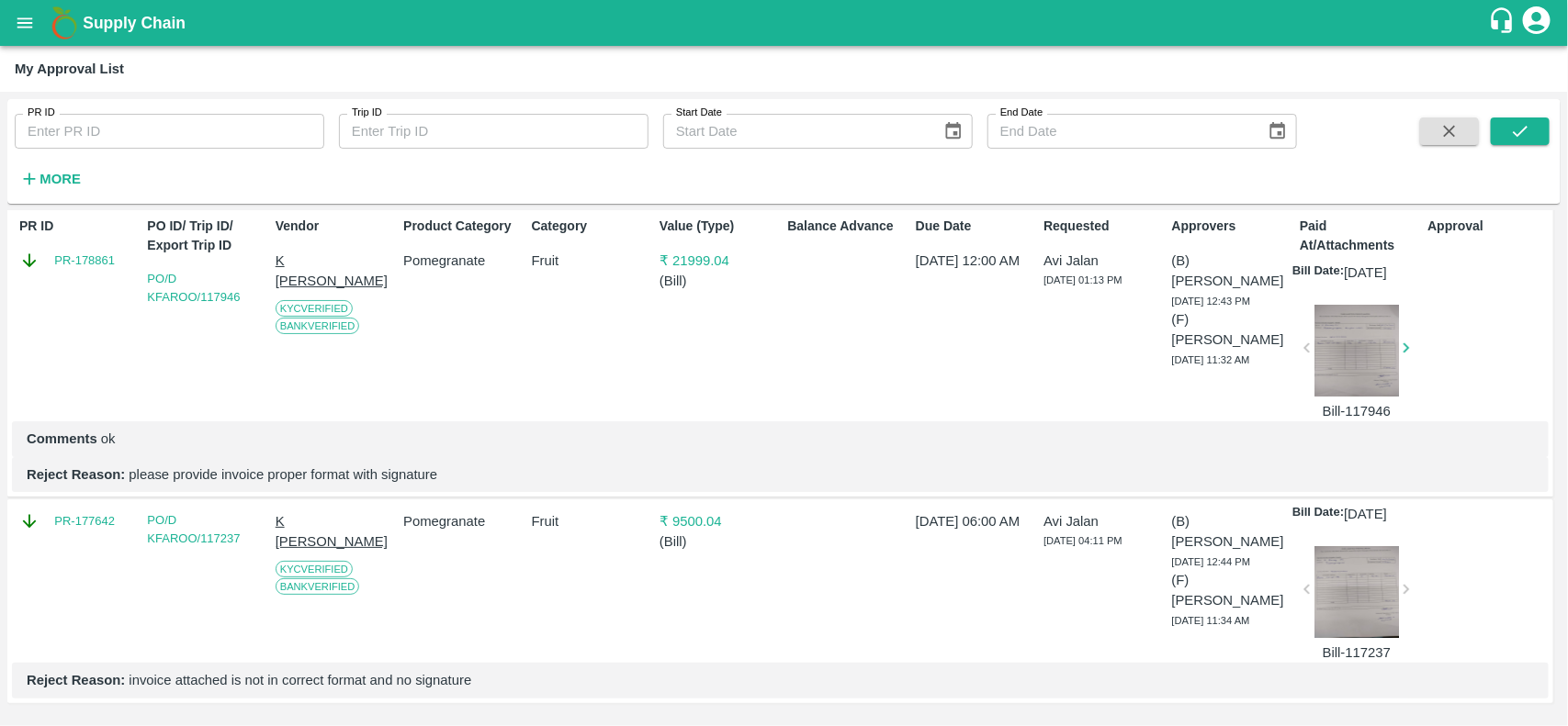
scroll to position [0, 0]
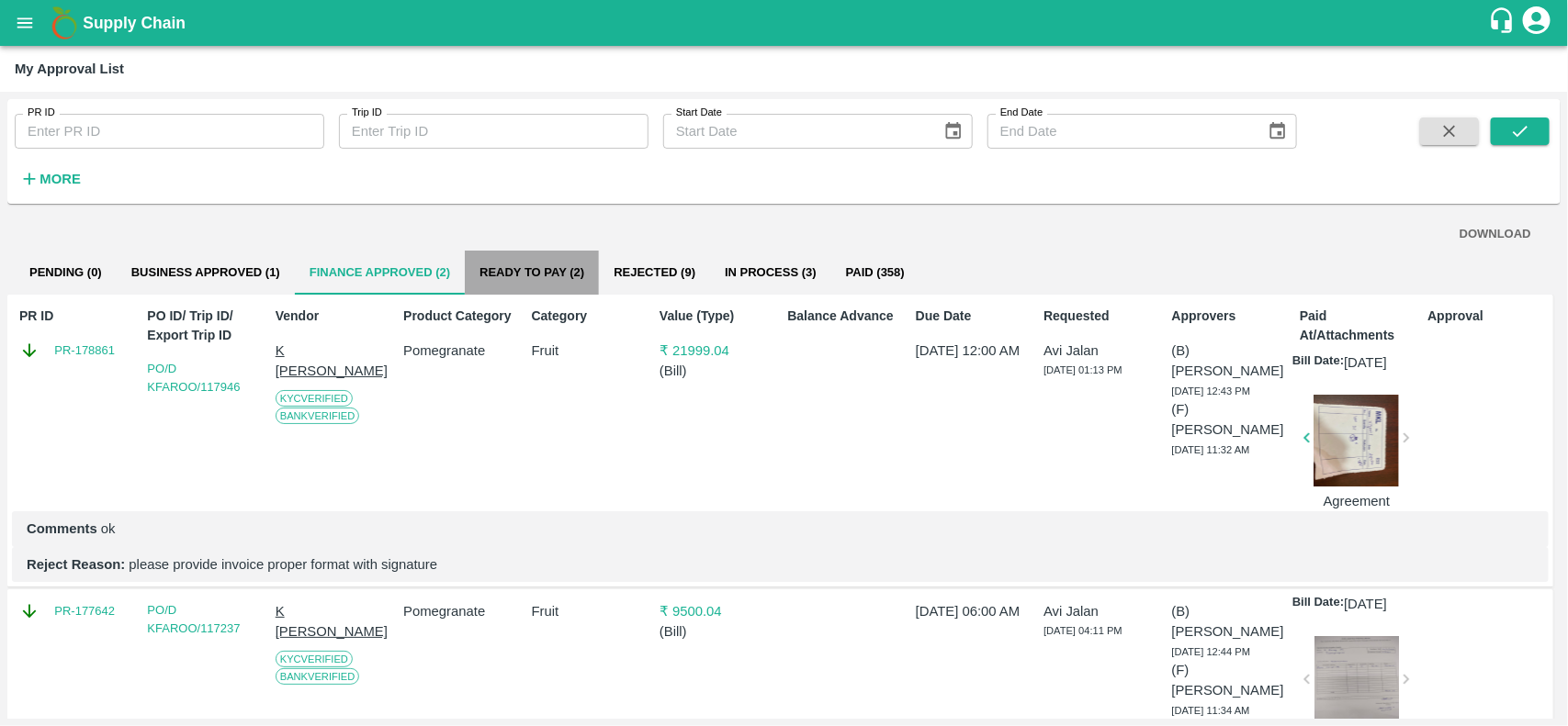
click at [493, 272] on button "Ready To Pay (2)" at bounding box center [532, 273] width 135 height 44
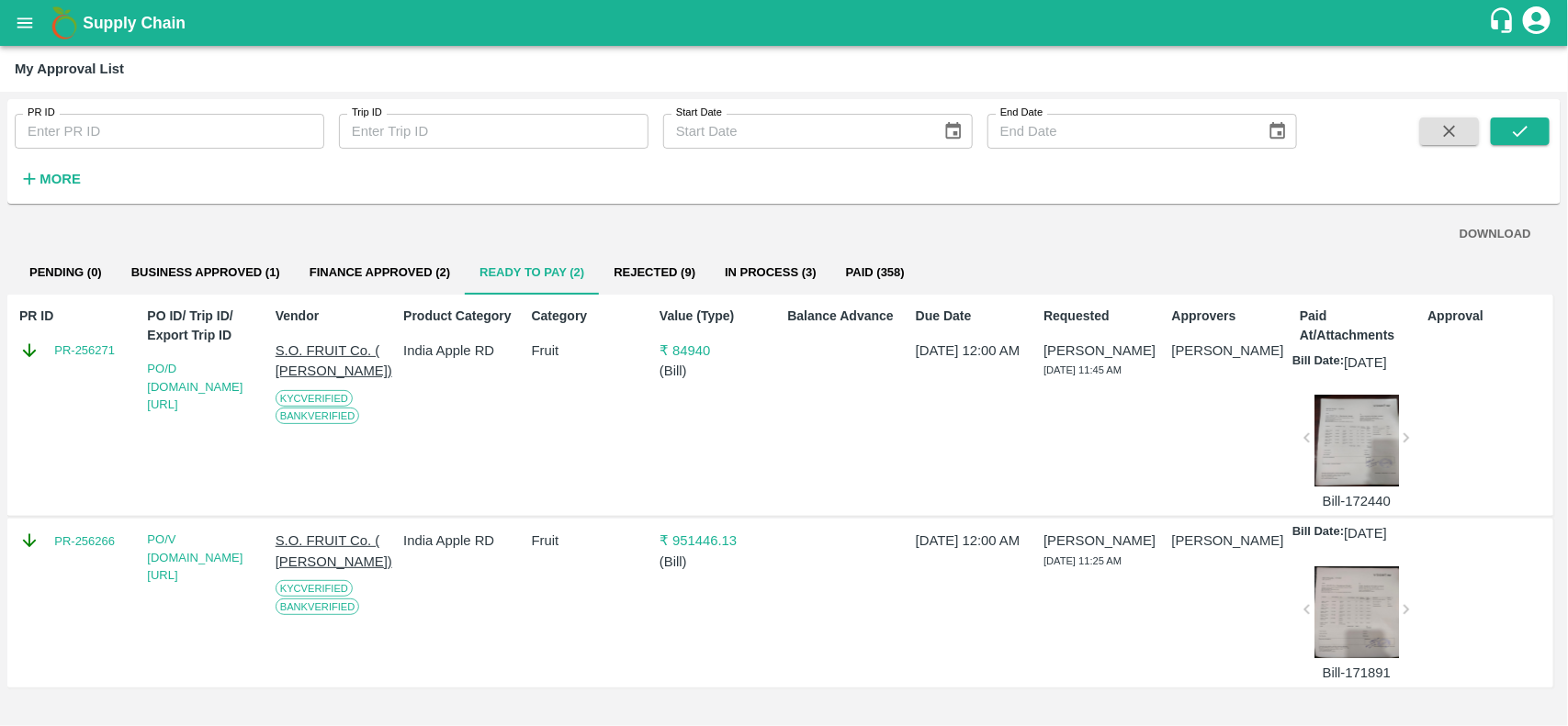
scroll to position [32, 0]
click at [1369, 601] on div at bounding box center [1357, 613] width 85 height 92
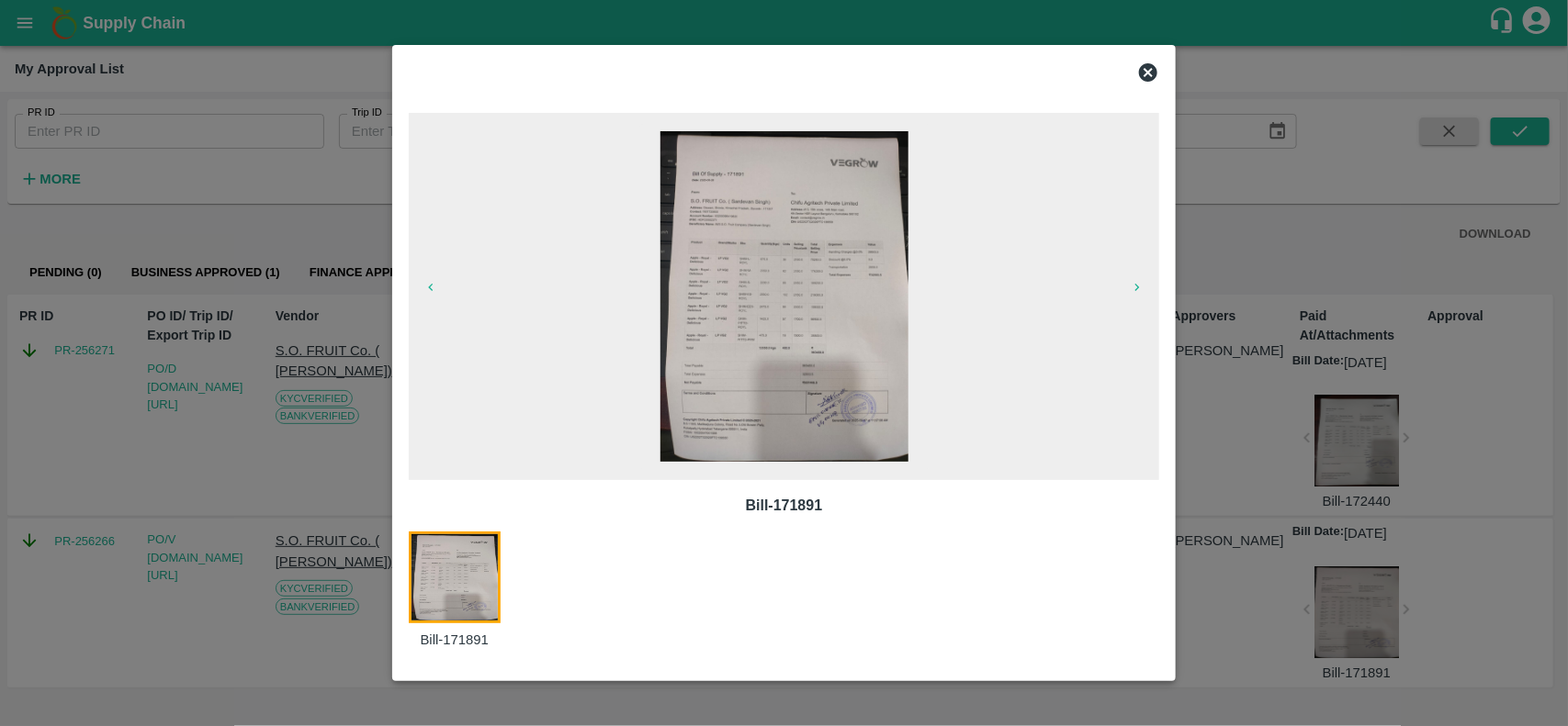
click at [1139, 73] on icon at bounding box center [1147, 72] width 18 height 18
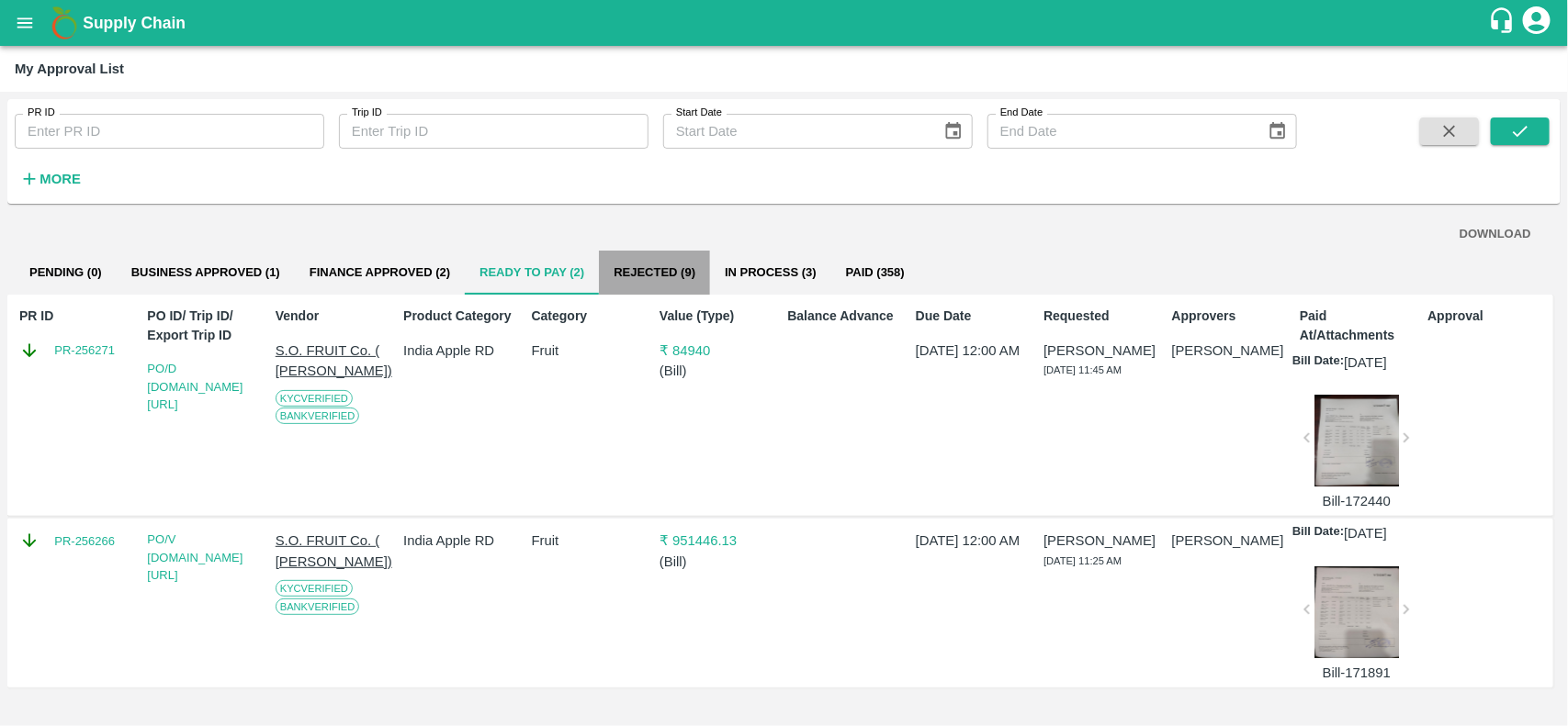
click at [674, 251] on button "Rejected (9)" at bounding box center [654, 273] width 111 height 44
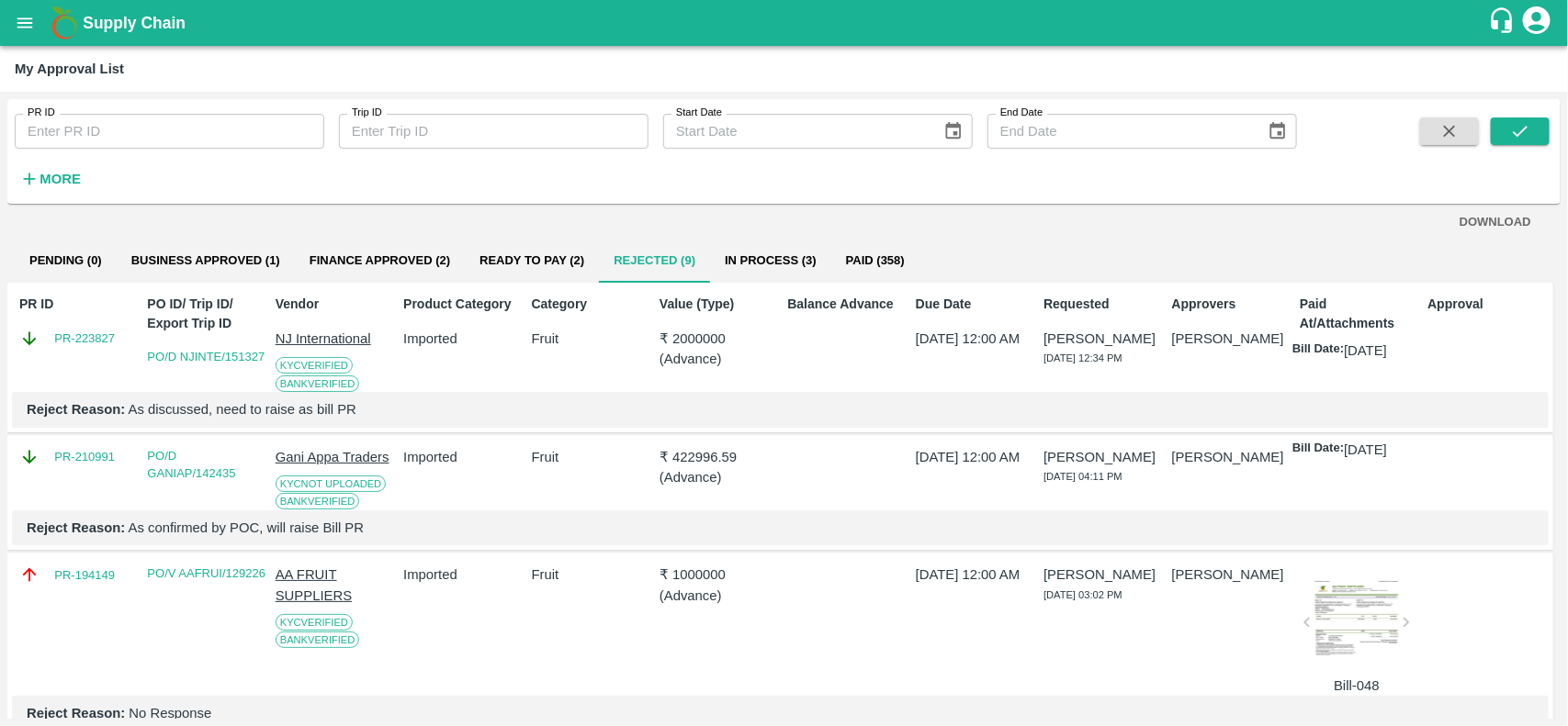
scroll to position [0, 0]
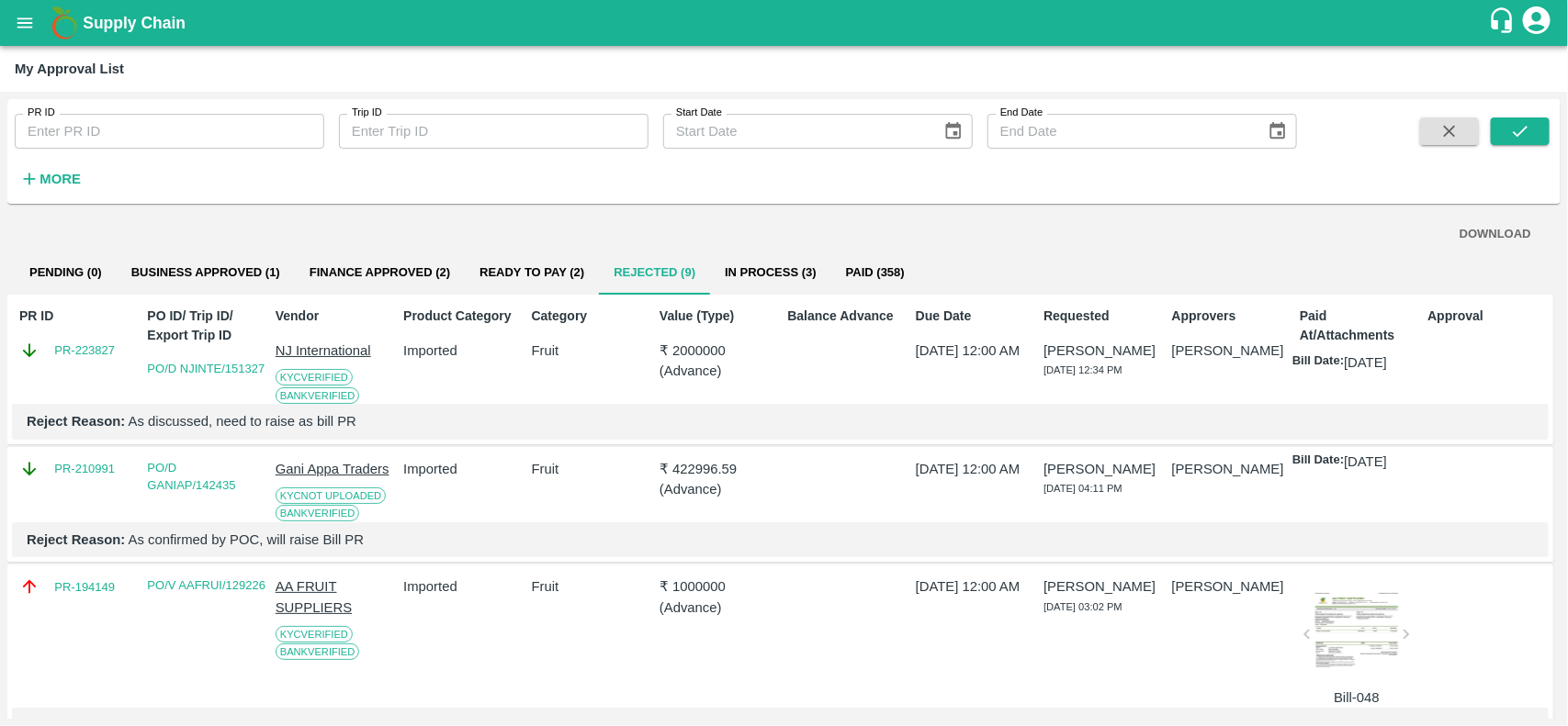
click at [754, 259] on button "In Process (3)" at bounding box center [771, 273] width 121 height 44
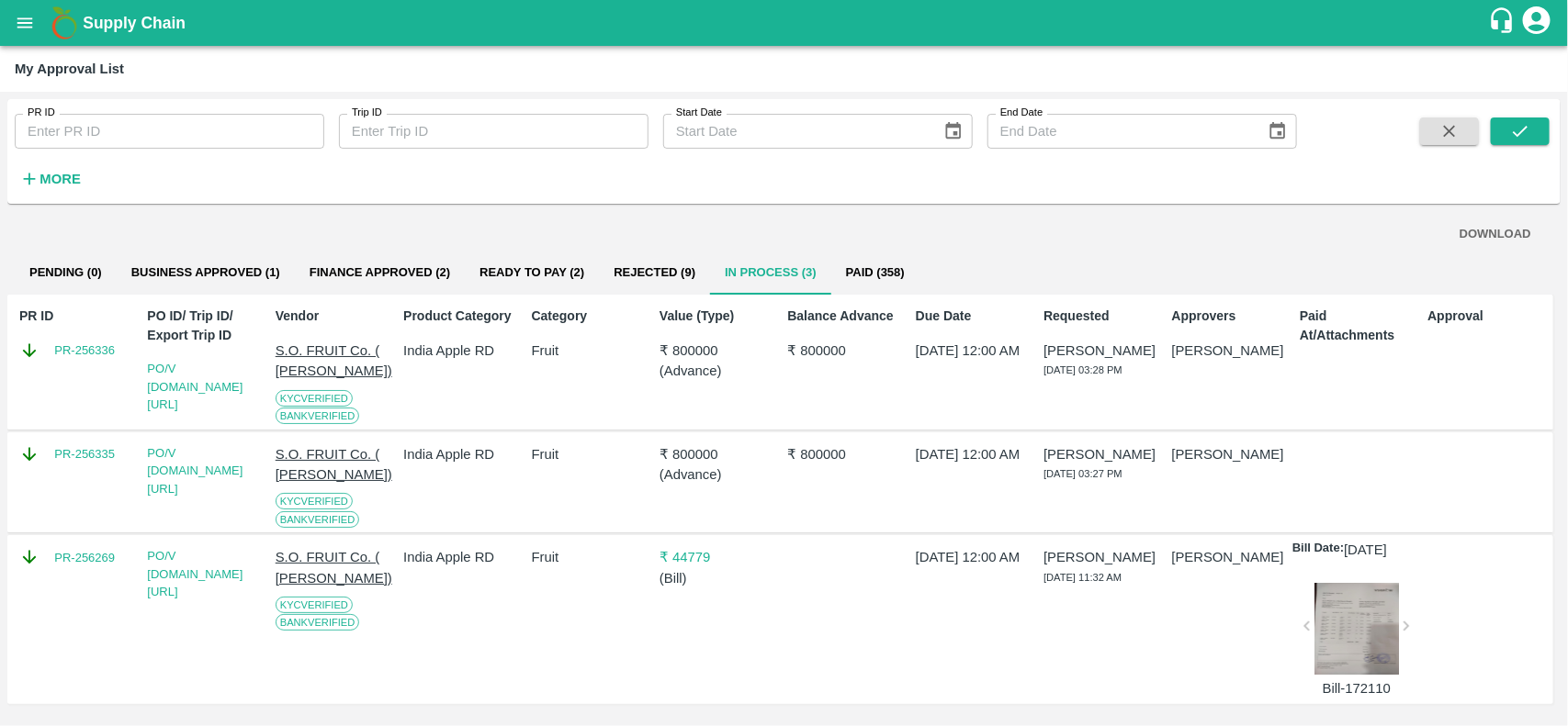
scroll to position [26, 0]
click at [1328, 645] on div at bounding box center [1357, 628] width 85 height 92
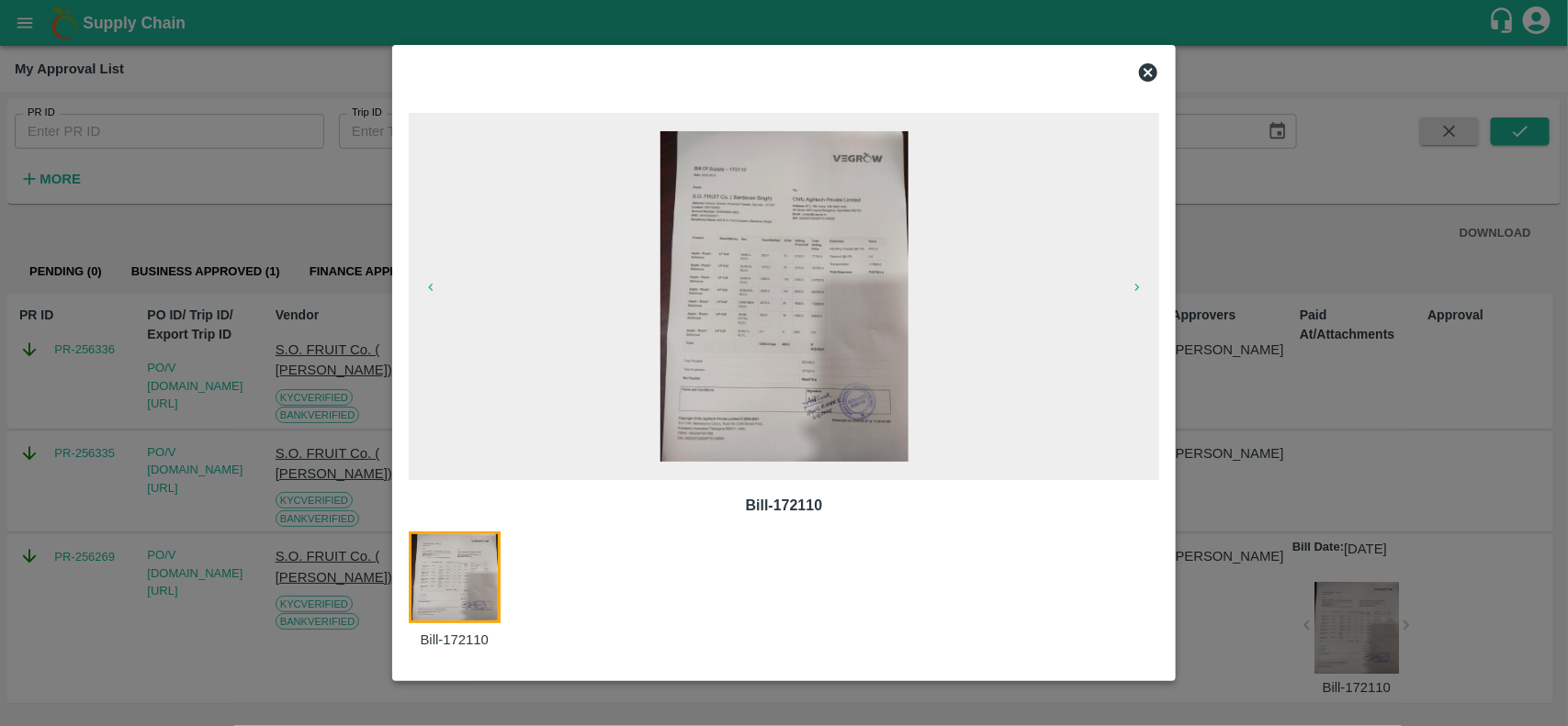
click at [1151, 75] on icon at bounding box center [1147, 72] width 22 height 22
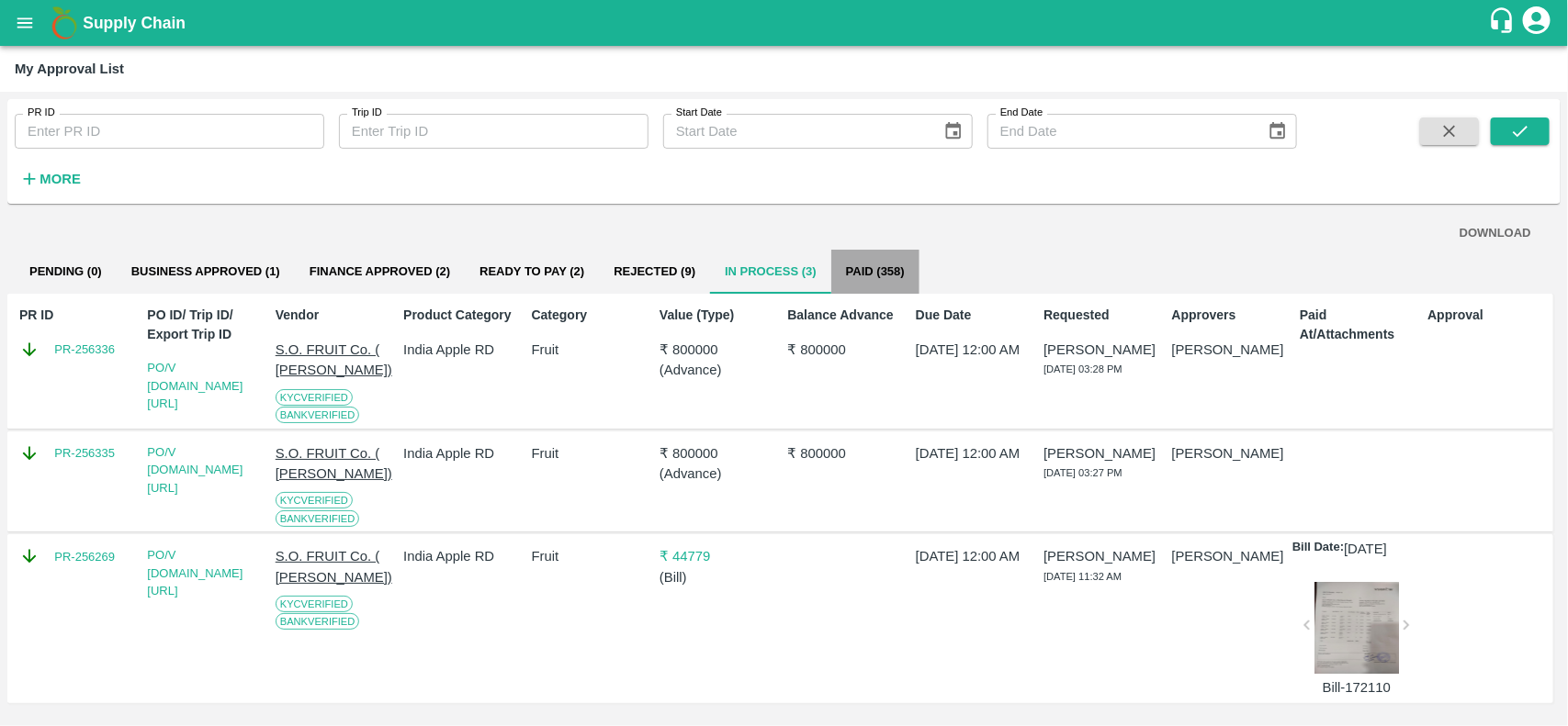
click at [883, 250] on button "Paid (358)" at bounding box center [875, 272] width 88 height 44
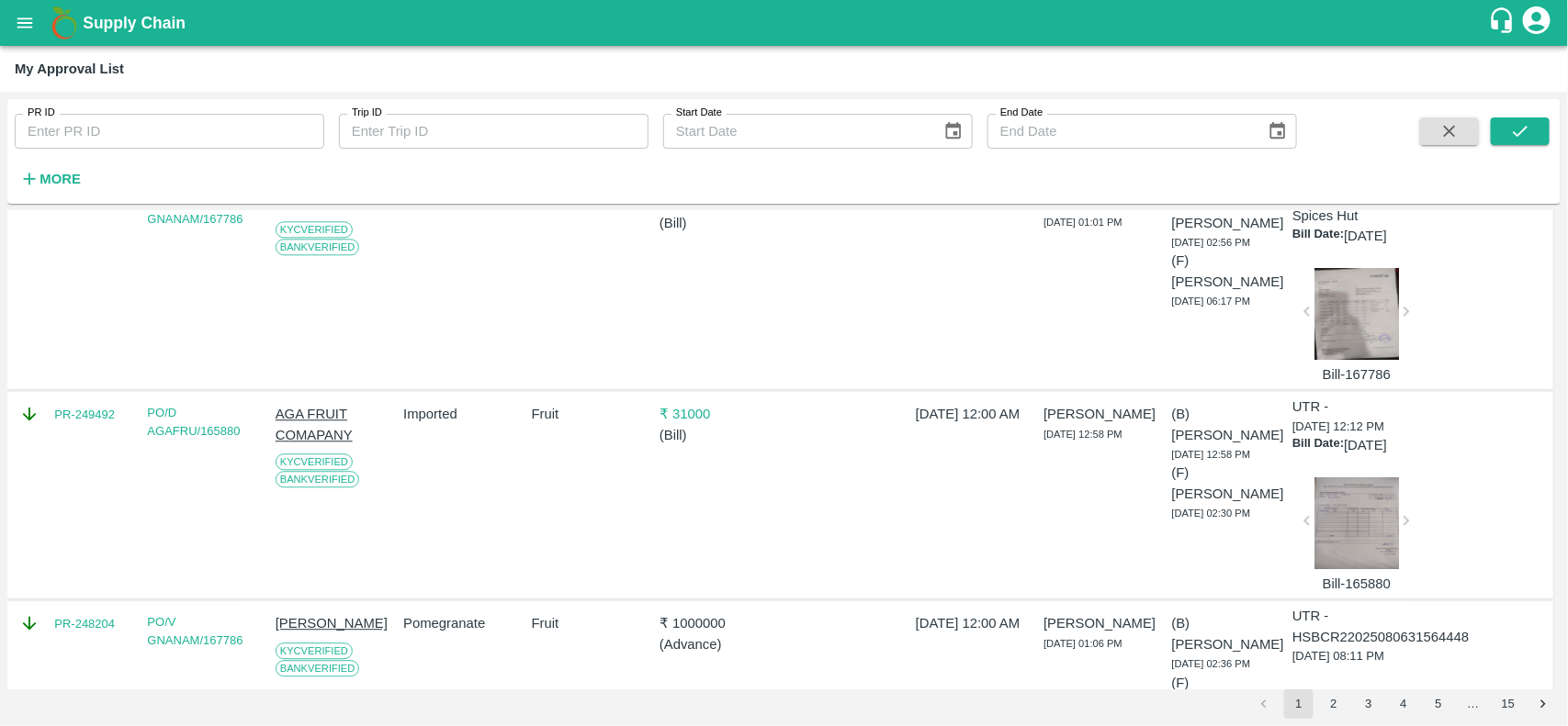
scroll to position [2093, 0]
click at [1360, 547] on div at bounding box center [1357, 522] width 85 height 92
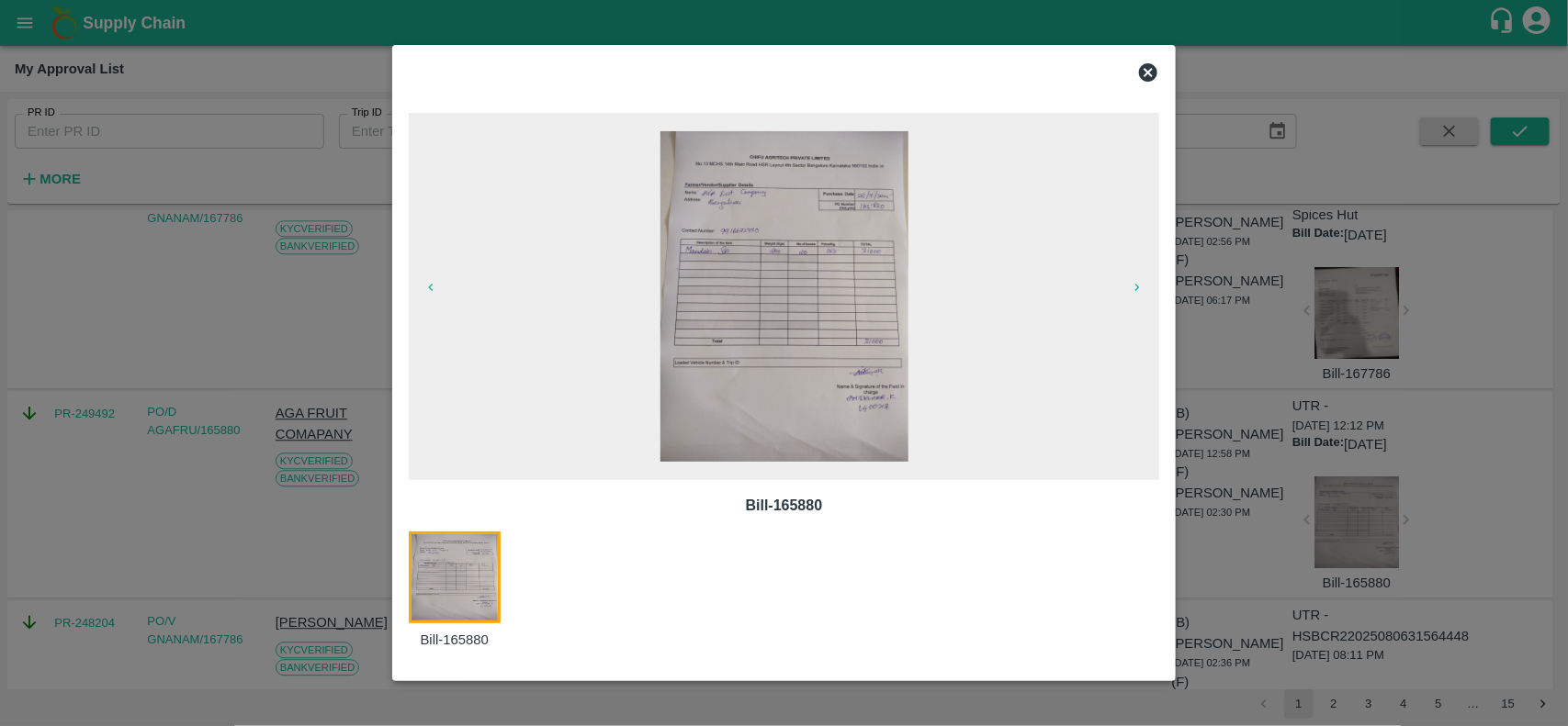
click at [1144, 78] on icon at bounding box center [1147, 72] width 18 height 18
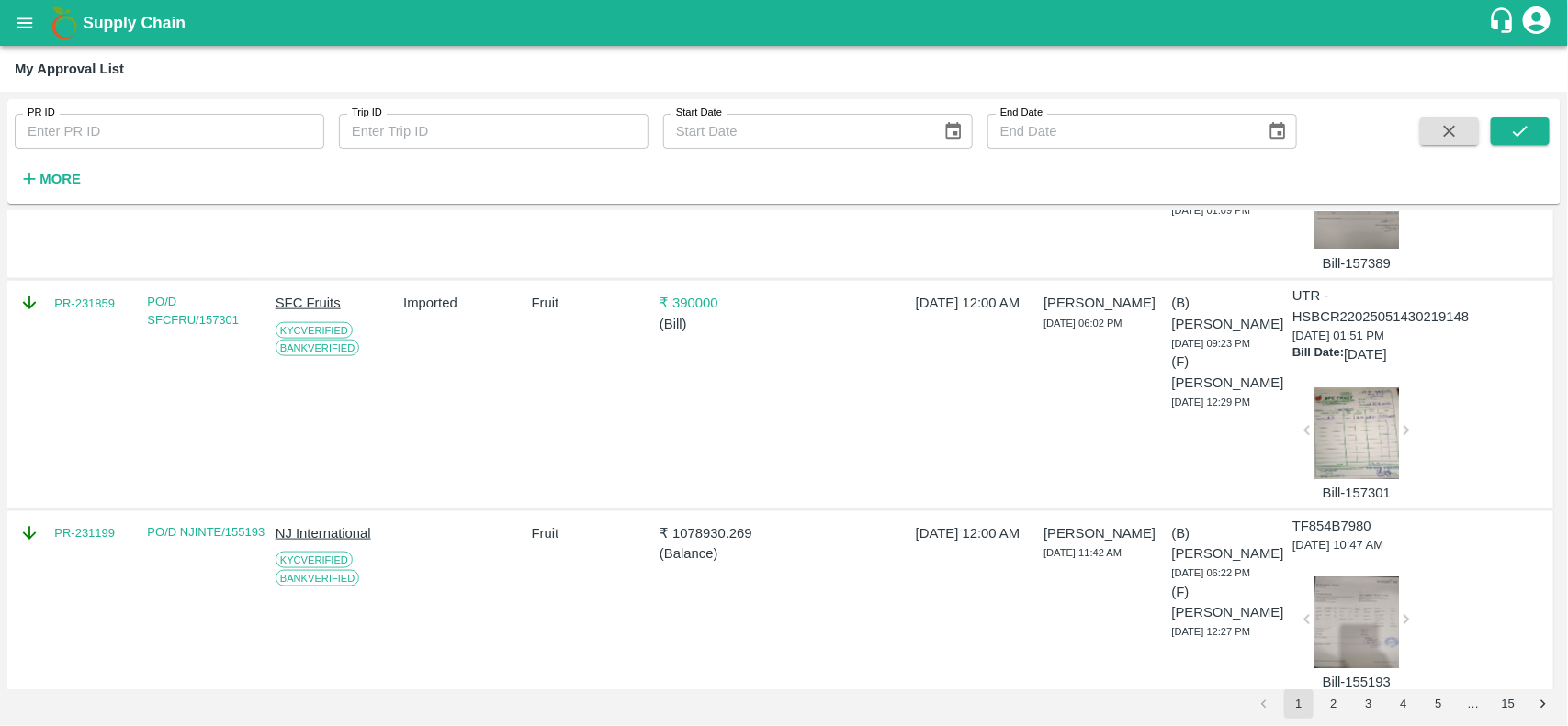
scroll to position [4145, 0]
click at [1334, 478] on div at bounding box center [1357, 432] width 85 height 92
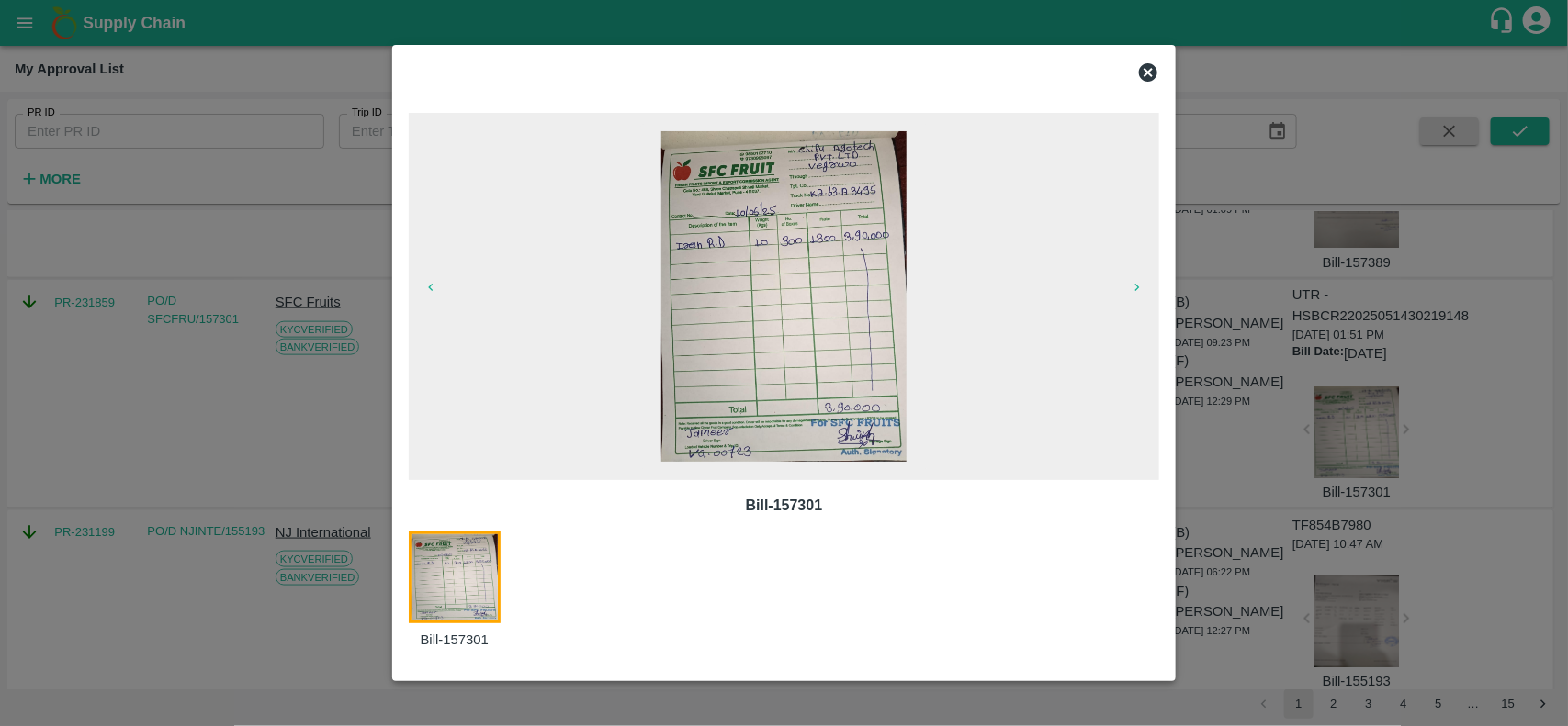
click at [1150, 72] on icon at bounding box center [1147, 72] width 18 height 18
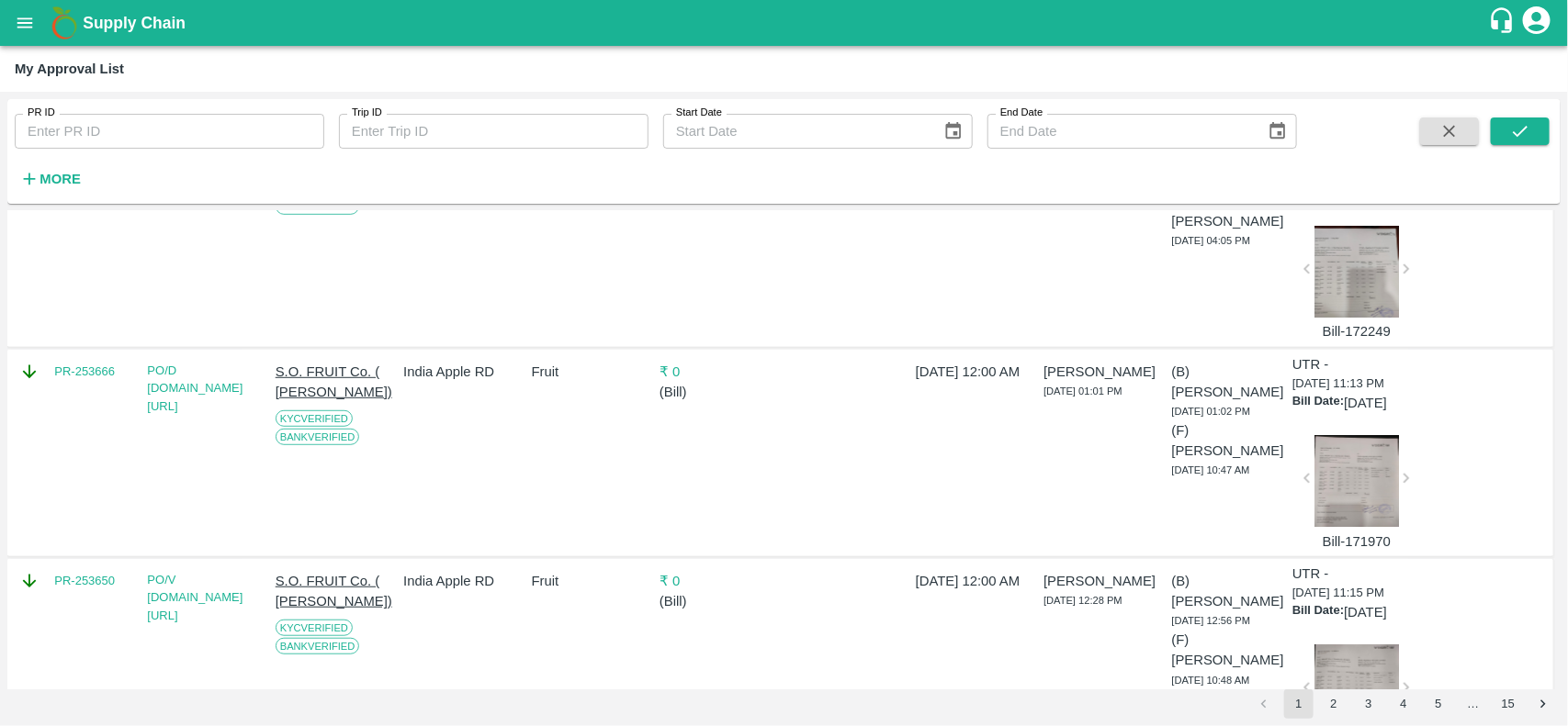
scroll to position [0, 0]
